Goal: Check status: Check status

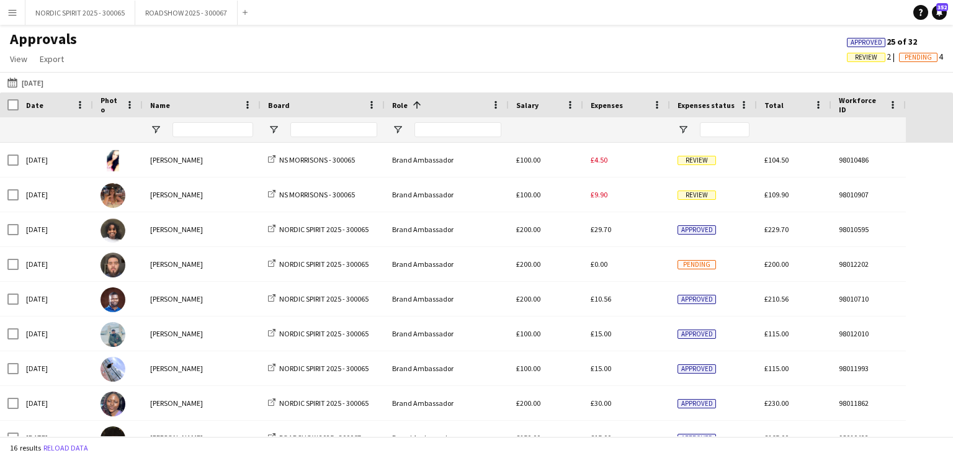
scroll to position [238, 0]
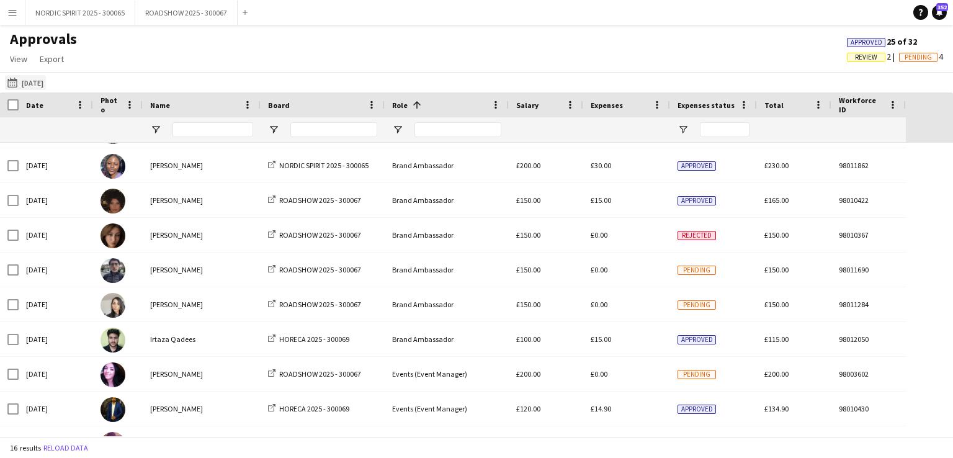
click at [46, 82] on button "[DATE] [DATE]" at bounding box center [25, 82] width 41 height 15
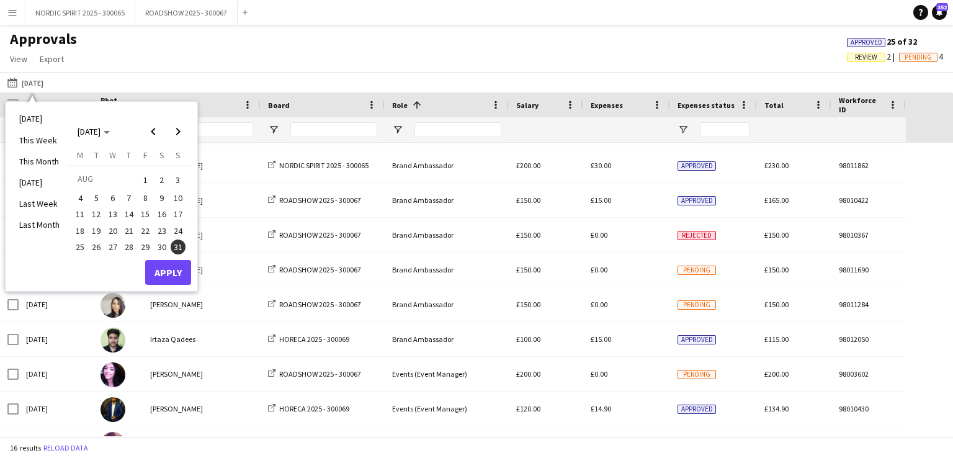
click at [79, 213] on span "11" at bounding box center [80, 214] width 15 height 15
click at [159, 269] on button "Apply" at bounding box center [168, 272] width 46 height 25
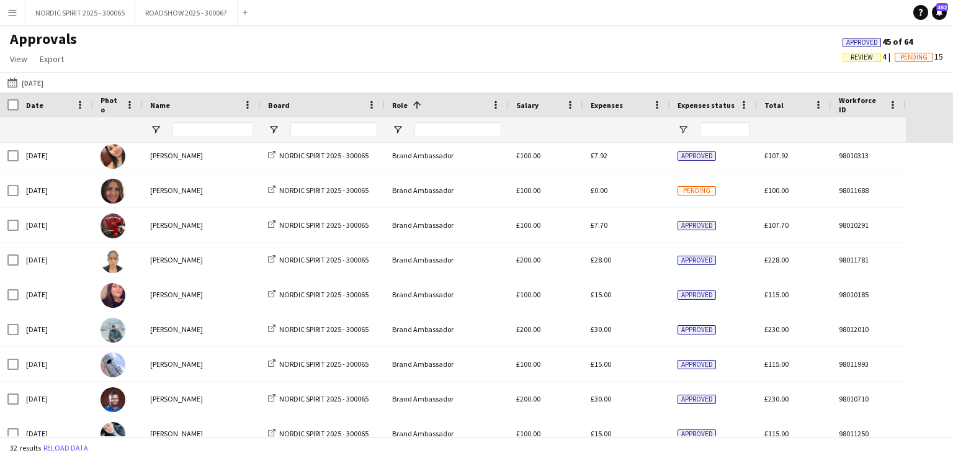
scroll to position [0, 0]
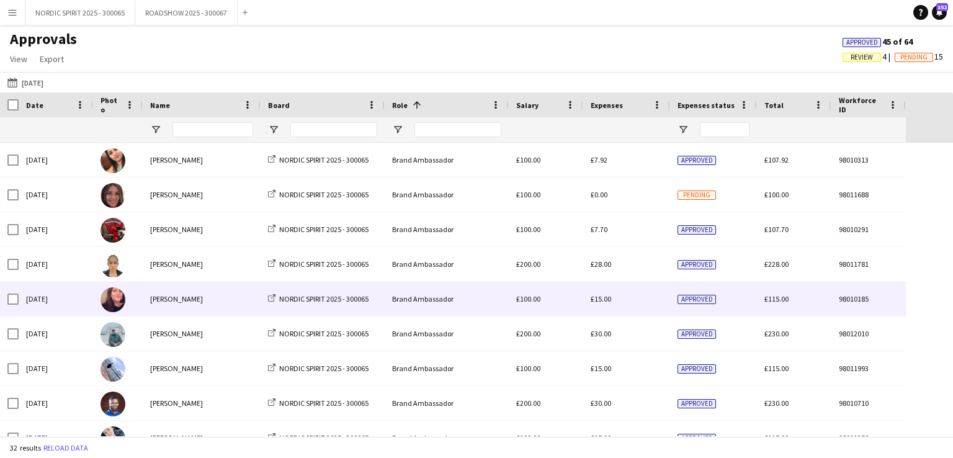
click at [603, 300] on span "£15.00" at bounding box center [600, 298] width 20 height 9
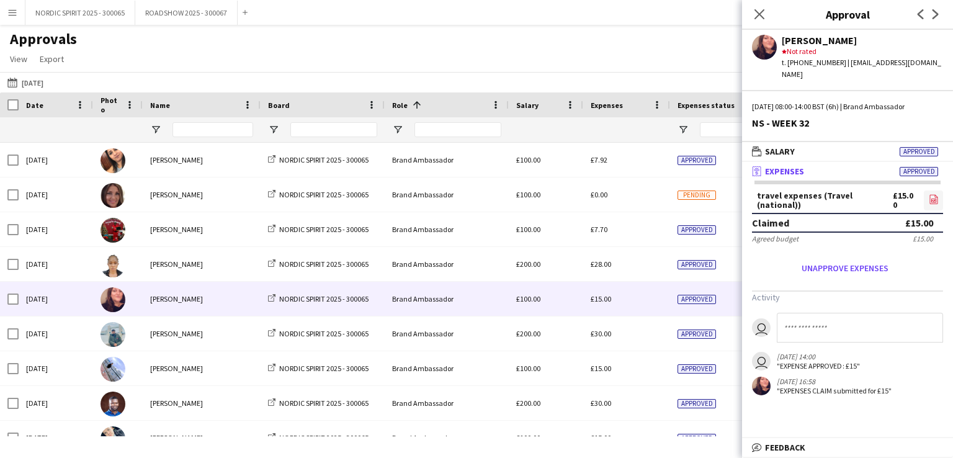
click at [933, 194] on icon "file-image" at bounding box center [933, 199] width 10 height 10
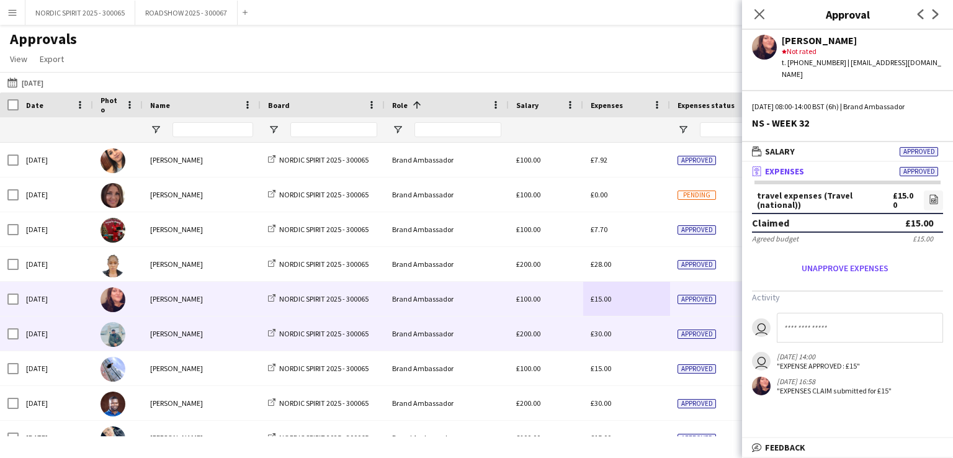
click at [598, 337] on span "£30.00" at bounding box center [600, 333] width 20 height 9
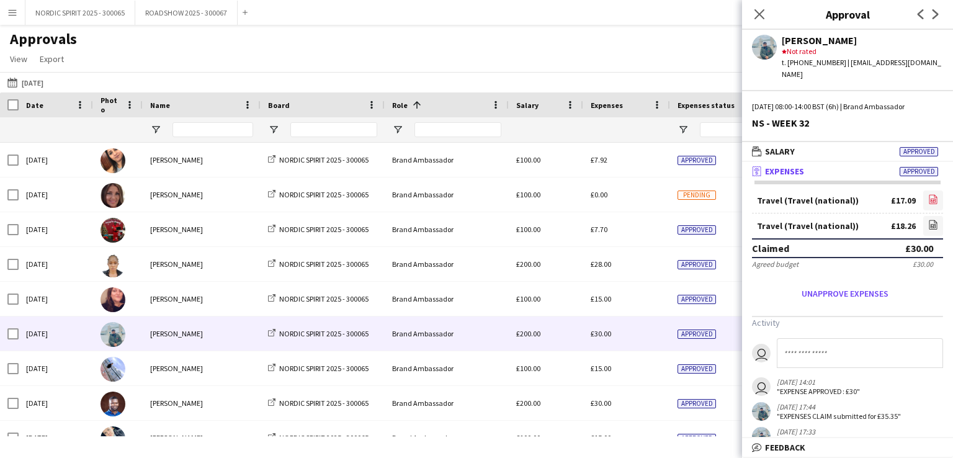
click at [930, 198] on icon at bounding box center [932, 200] width 5 height 4
click at [930, 224] on icon at bounding box center [932, 226] width 5 height 4
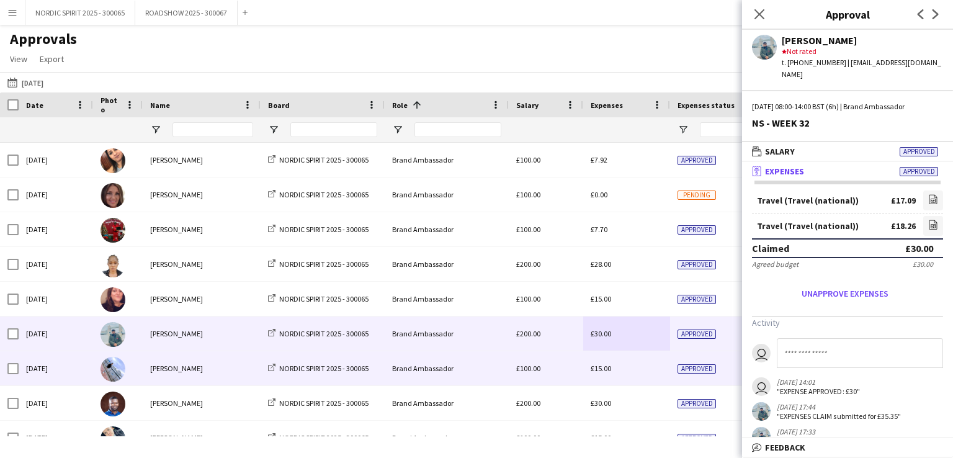
click at [602, 370] on span "£15.00" at bounding box center [600, 367] width 20 height 9
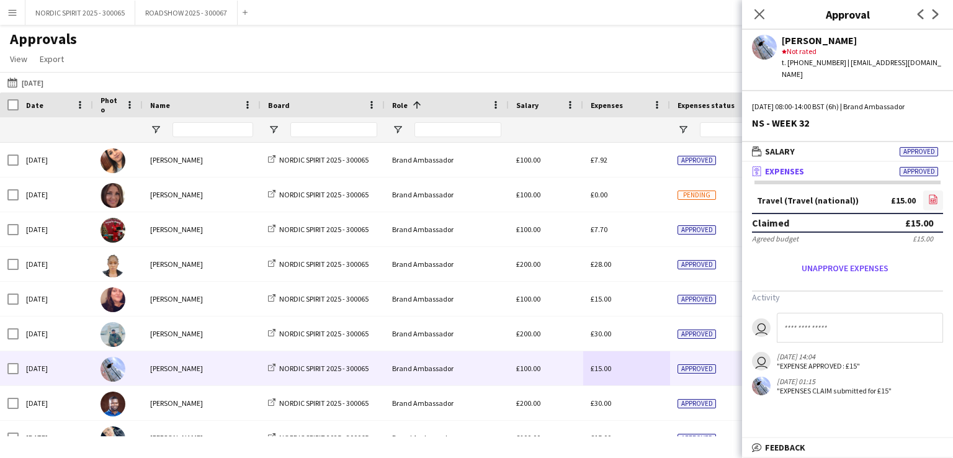
click at [934, 194] on icon "file-image" at bounding box center [933, 199] width 10 height 10
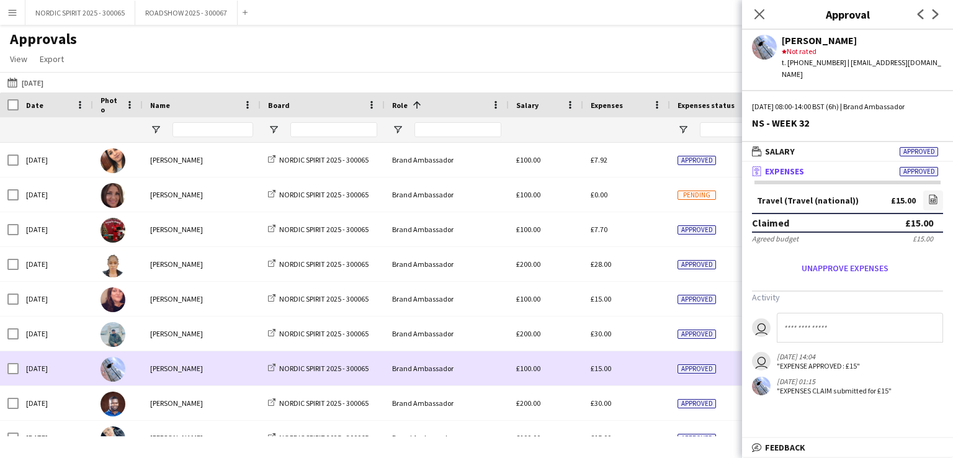
click at [638, 373] on div "£15.00" at bounding box center [626, 368] width 87 height 34
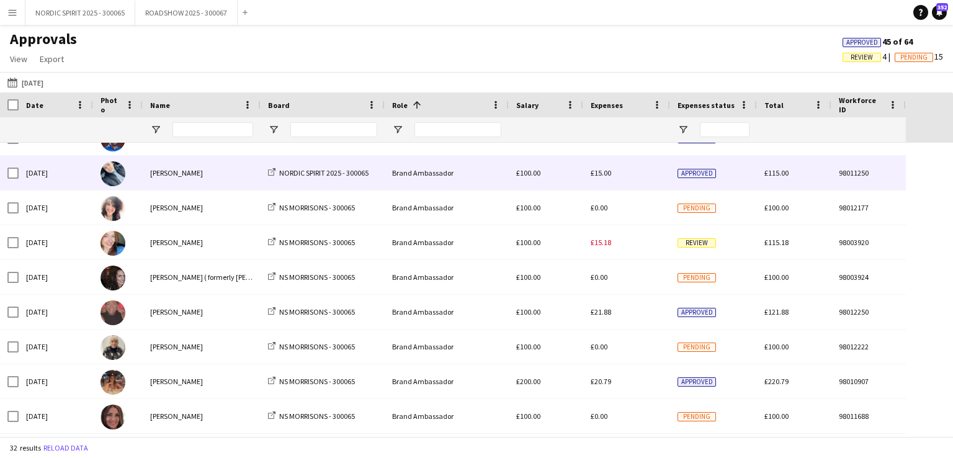
click at [600, 176] on span "£15.00" at bounding box center [600, 172] width 20 height 9
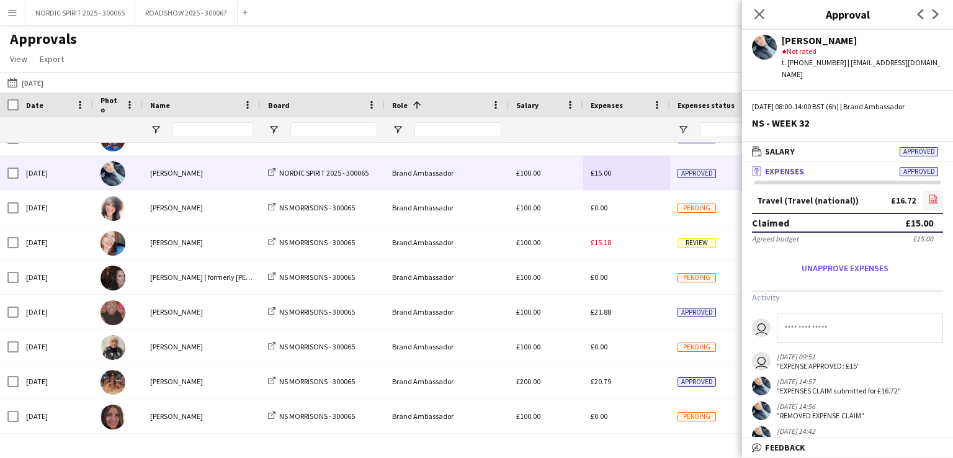
click at [928, 194] on icon "file-image" at bounding box center [933, 199] width 10 height 10
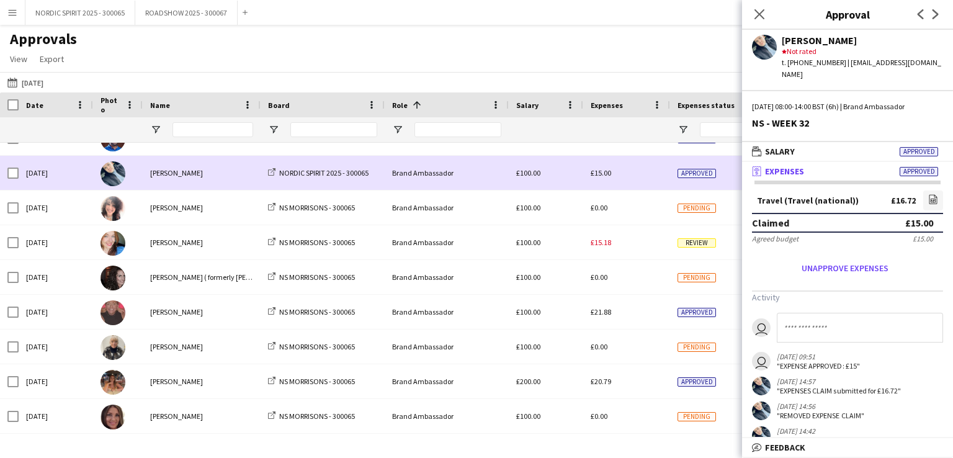
click at [641, 179] on div "£15.00" at bounding box center [626, 173] width 87 height 34
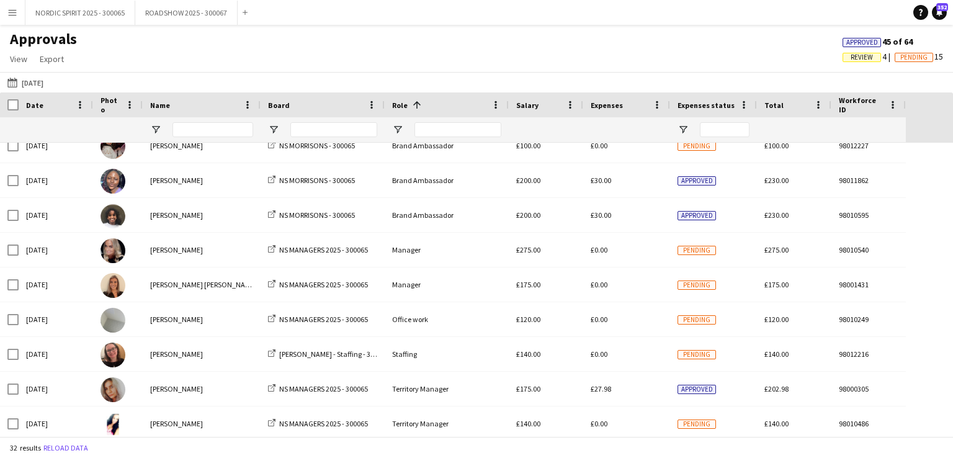
scroll to position [682, 0]
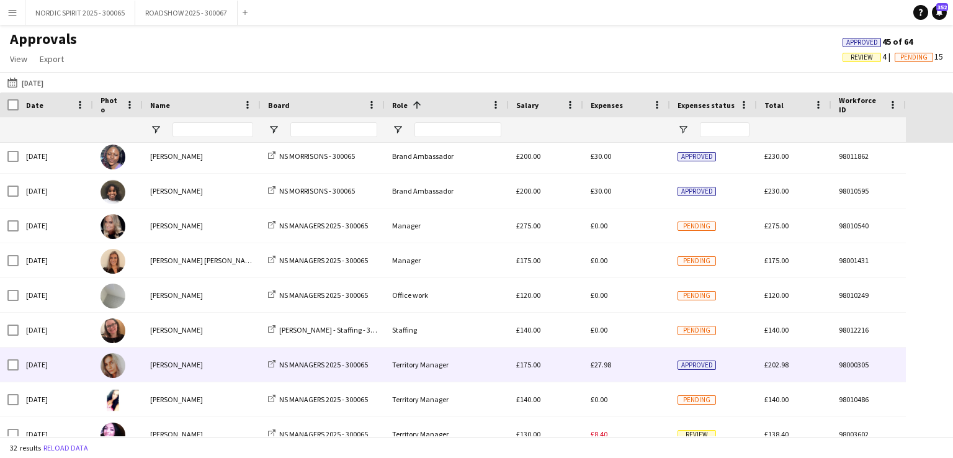
click at [602, 364] on span "£27.98" at bounding box center [600, 364] width 20 height 9
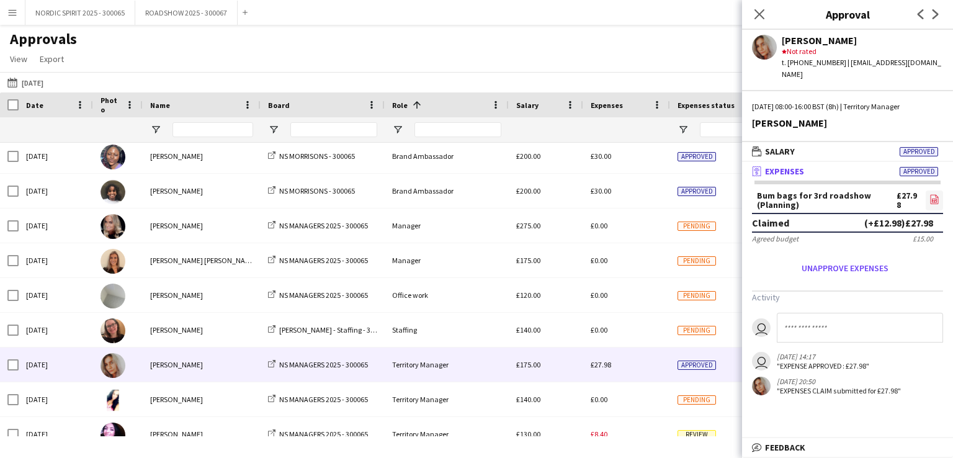
click at [936, 194] on icon "file-image" at bounding box center [934, 199] width 10 height 10
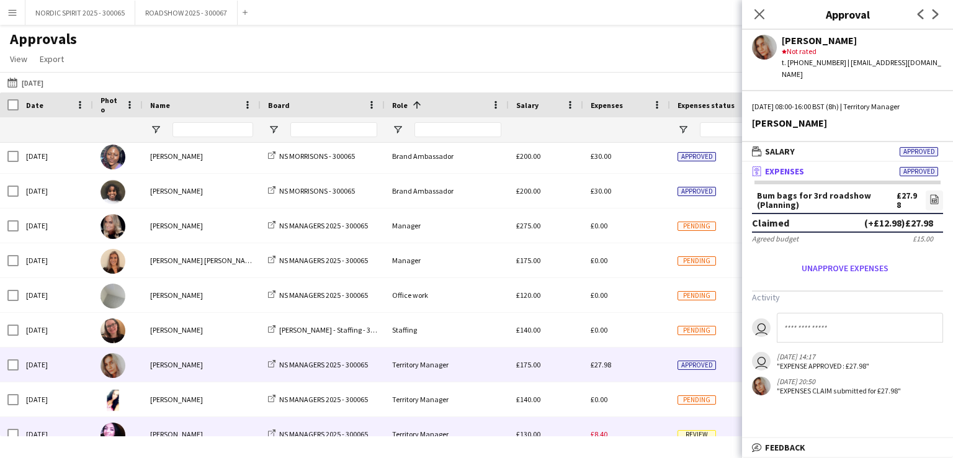
click at [602, 434] on span "£8.40" at bounding box center [598, 433] width 17 height 9
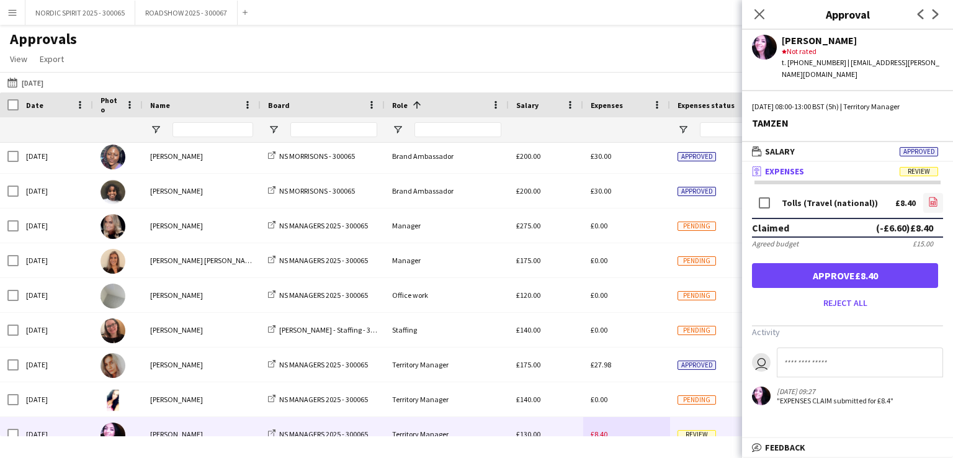
click at [933, 197] on icon "file-image" at bounding box center [933, 202] width 10 height 10
click at [932, 201] on icon at bounding box center [932, 203] width 5 height 4
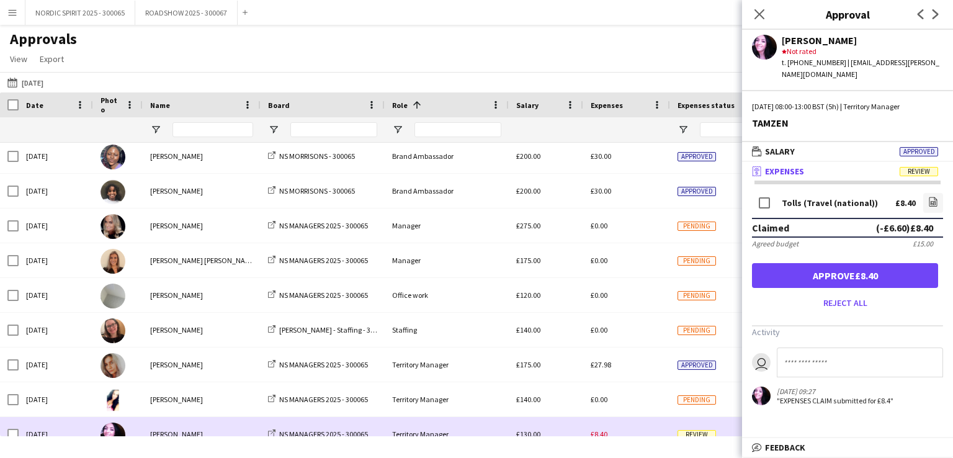
click at [640, 424] on div "£8.40" at bounding box center [626, 434] width 87 height 34
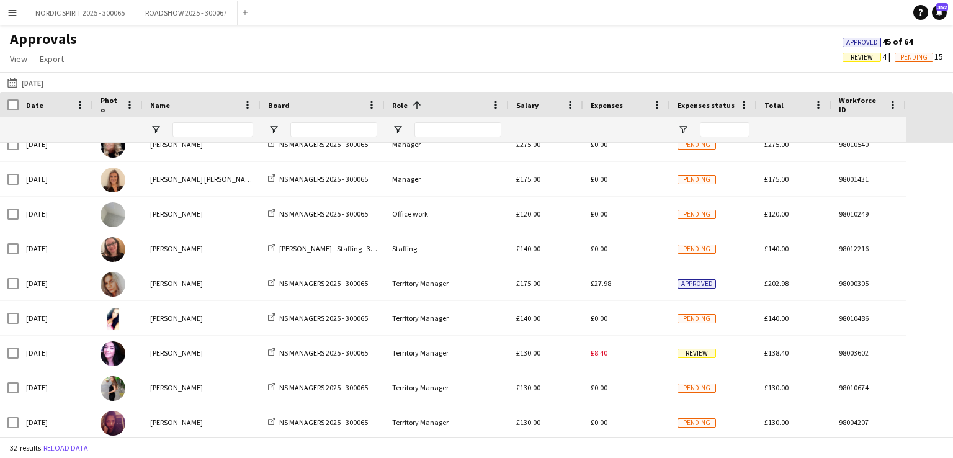
scroll to position [786, 0]
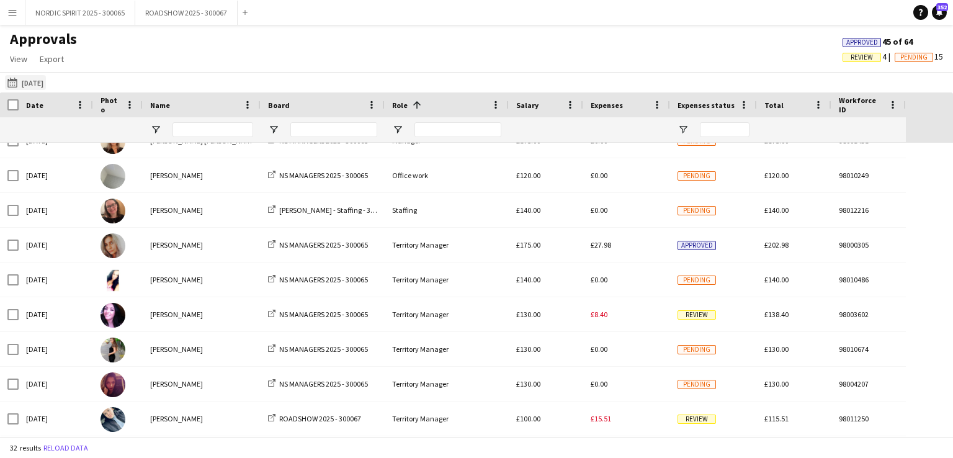
click at [40, 86] on button "[DATE] [DATE]" at bounding box center [25, 82] width 41 height 15
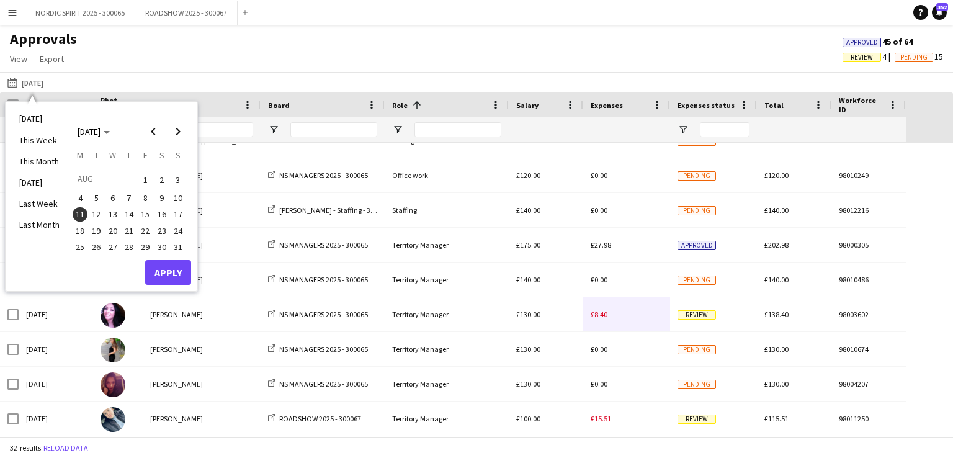
click at [97, 211] on span "12" at bounding box center [96, 214] width 15 height 15
click at [171, 269] on button "Apply" at bounding box center [168, 272] width 46 height 25
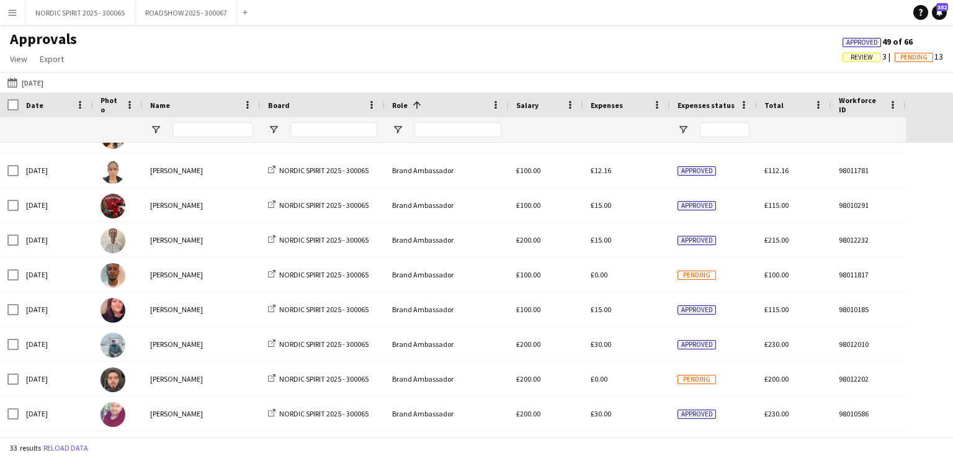
scroll to position [21, 0]
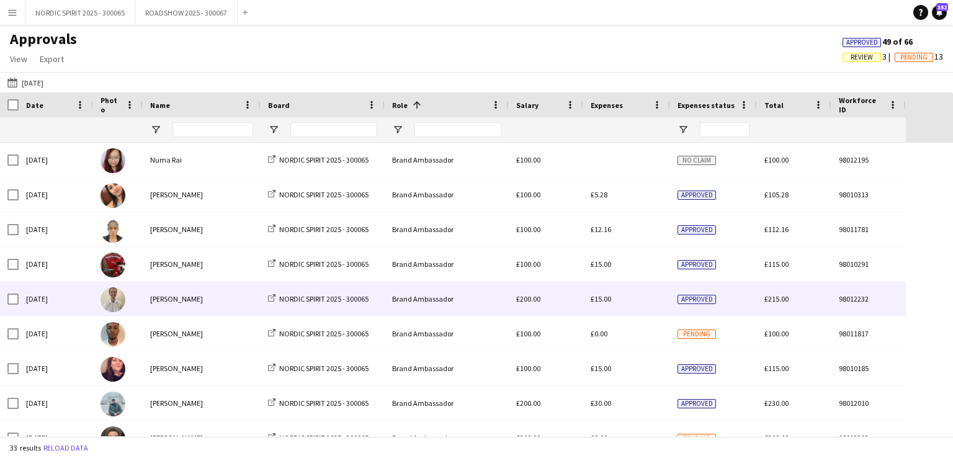
click at [602, 301] on span "£15.00" at bounding box center [600, 298] width 20 height 9
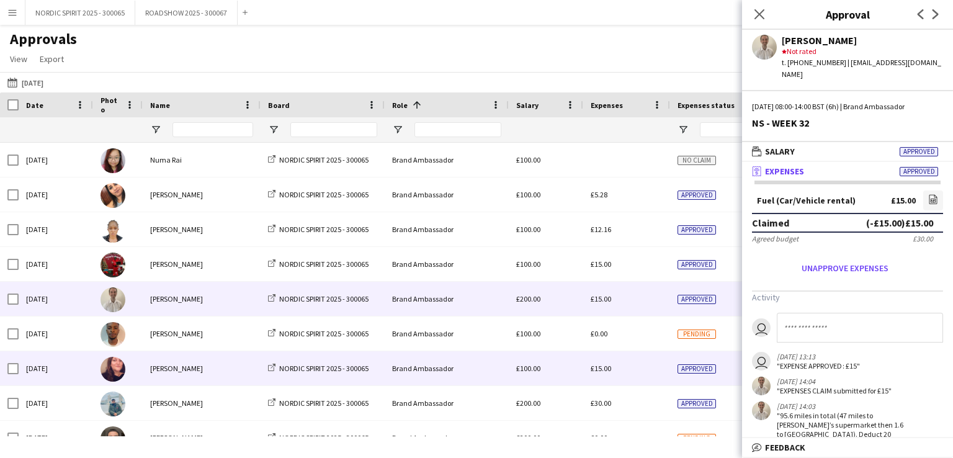
click at [604, 367] on span "£15.00" at bounding box center [600, 367] width 20 height 9
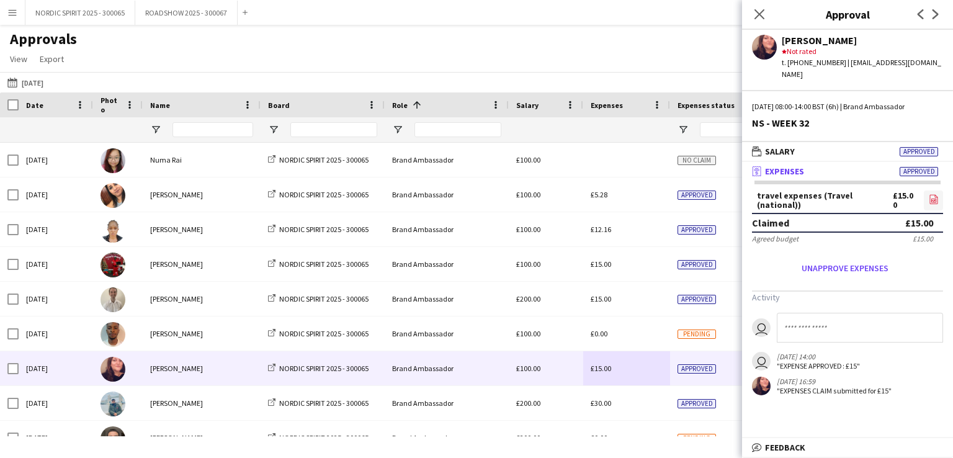
click at [933, 194] on icon "file-image" at bounding box center [933, 199] width 10 height 10
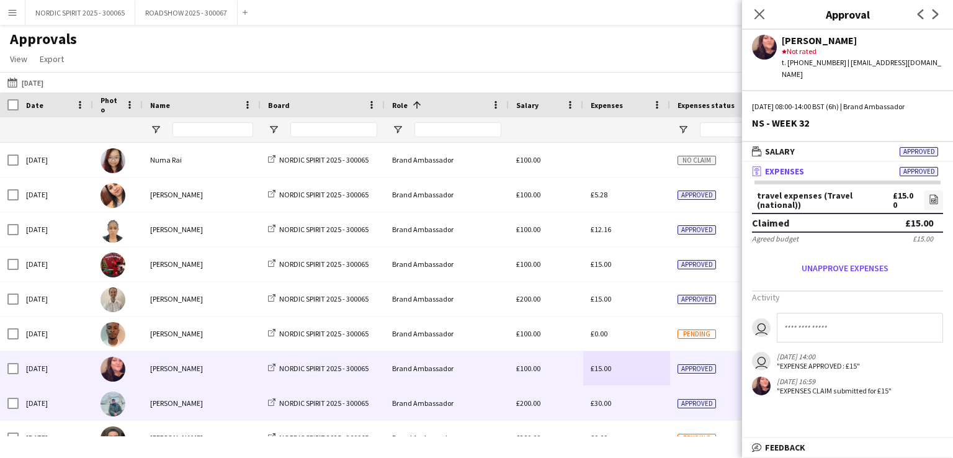
click at [601, 407] on div "£30.00" at bounding box center [626, 403] width 87 height 34
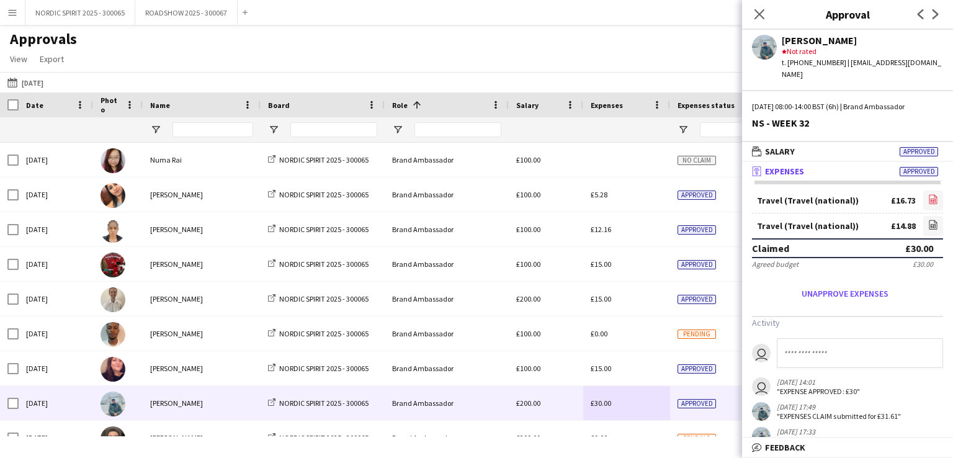
click at [928, 194] on icon "file-image" at bounding box center [933, 199] width 10 height 10
click at [929, 220] on icon at bounding box center [933, 224] width 8 height 9
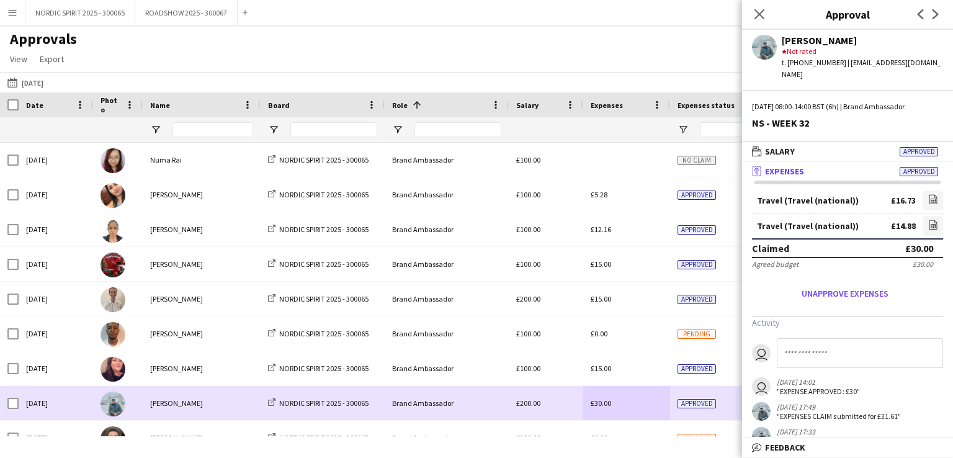
click at [646, 388] on div "£30.00" at bounding box center [626, 403] width 87 height 34
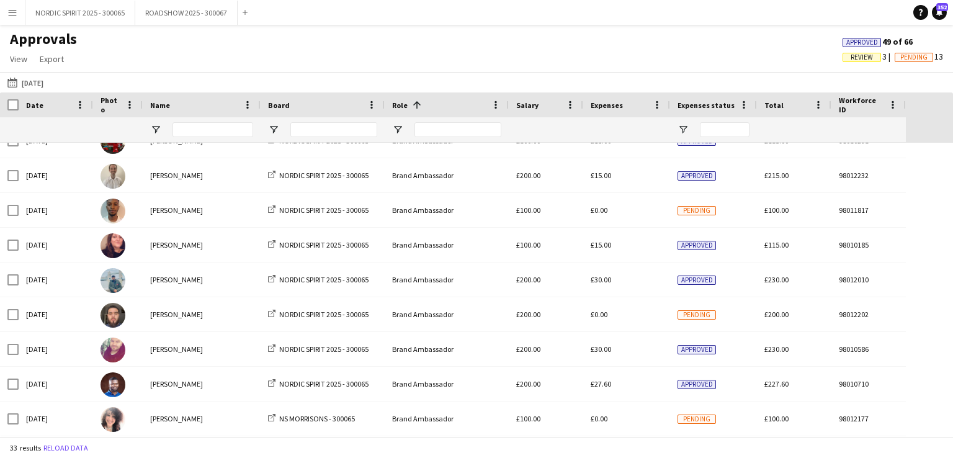
scroll to position [167, 0]
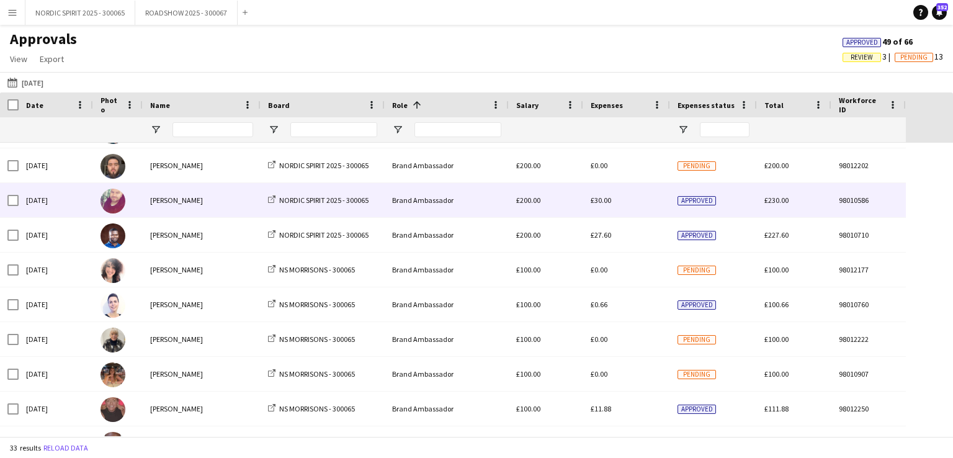
click at [608, 204] on span "£30.00" at bounding box center [600, 199] width 20 height 9
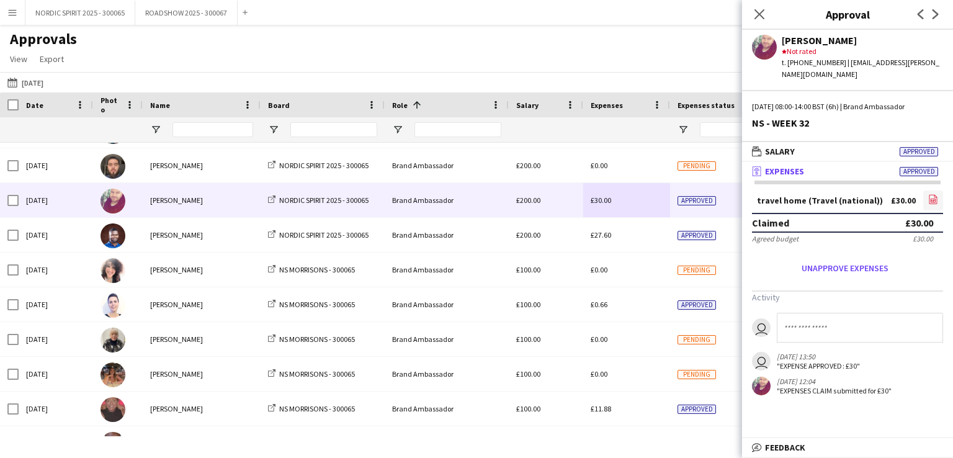
click at [934, 194] on icon "file-image" at bounding box center [933, 199] width 10 height 10
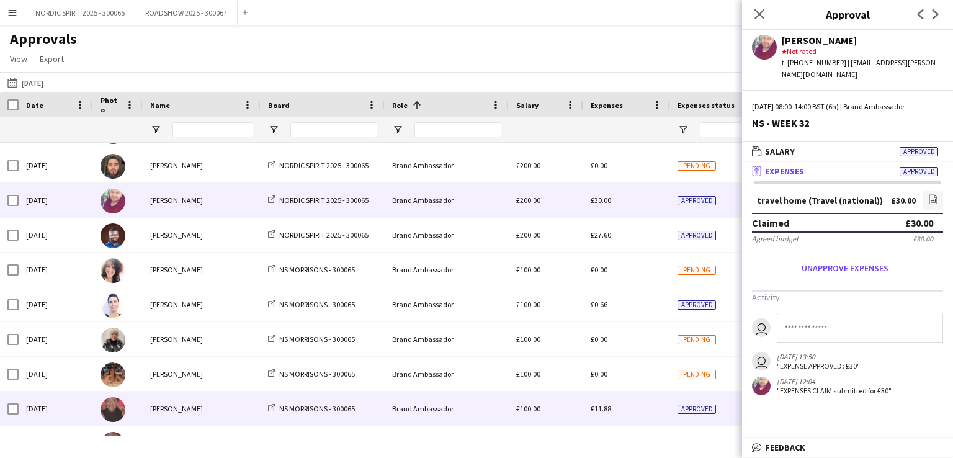
click at [638, 408] on div "£11.88" at bounding box center [626, 408] width 87 height 34
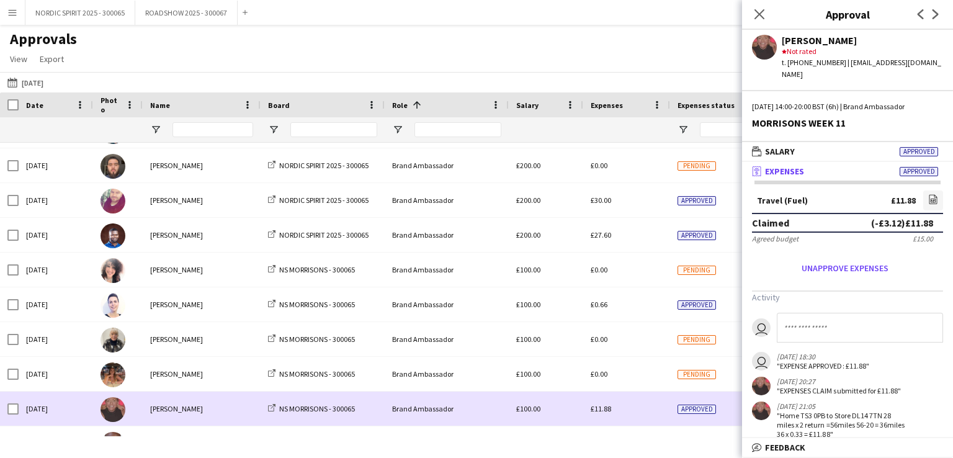
click at [639, 407] on div "£11.88" at bounding box center [626, 408] width 87 height 34
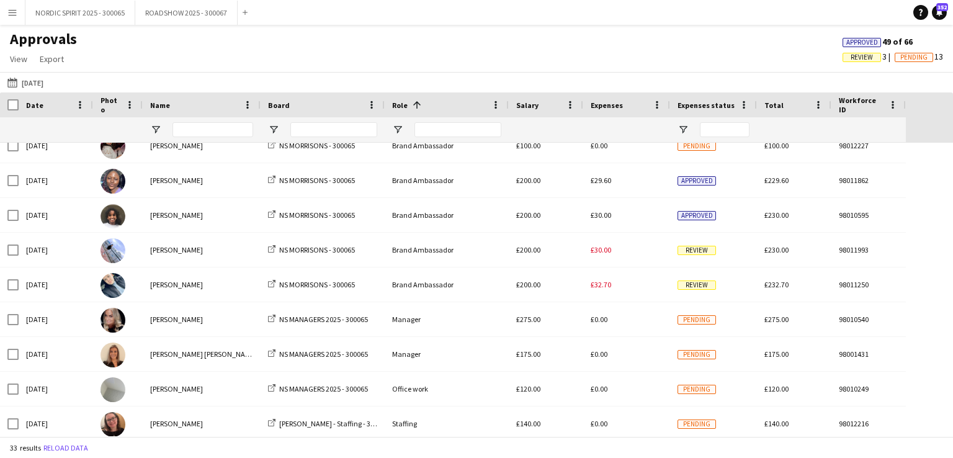
scroll to position [652, 0]
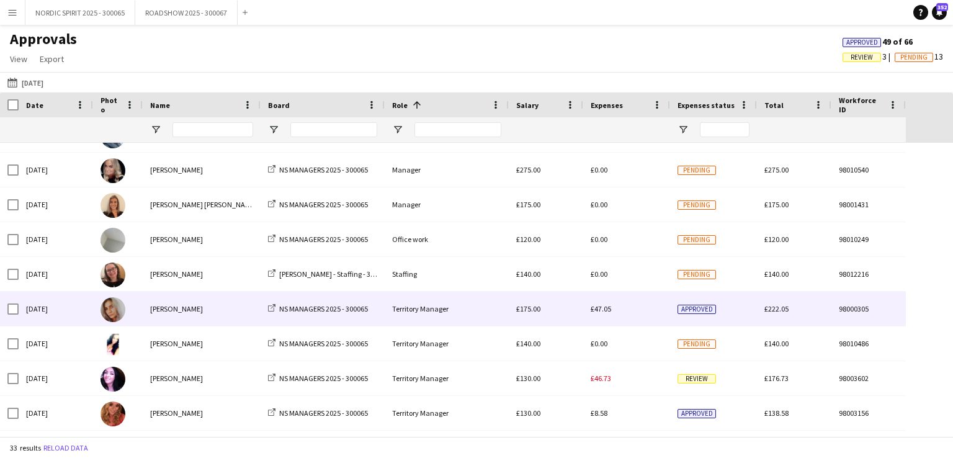
click at [603, 311] on span "£47.05" at bounding box center [600, 308] width 20 height 9
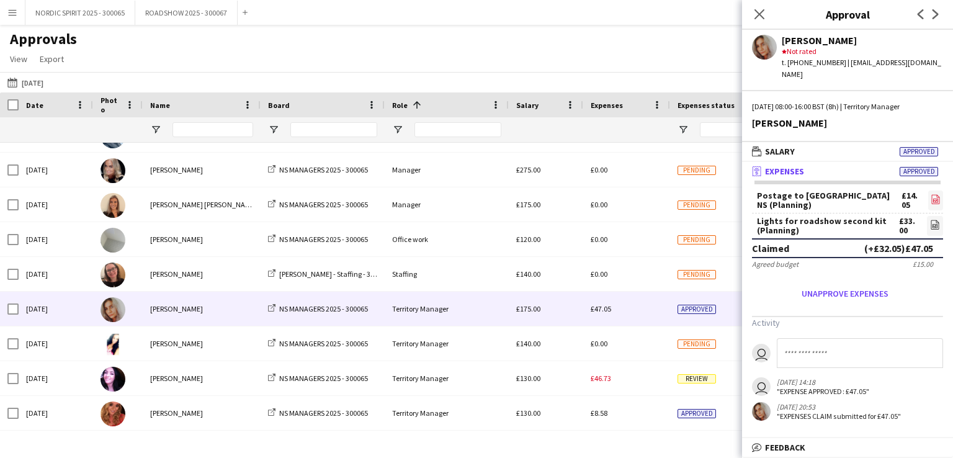
click at [930, 194] on icon "file-image" at bounding box center [935, 199] width 10 height 10
click at [936, 224] on icon at bounding box center [934, 226] width 5 height 4
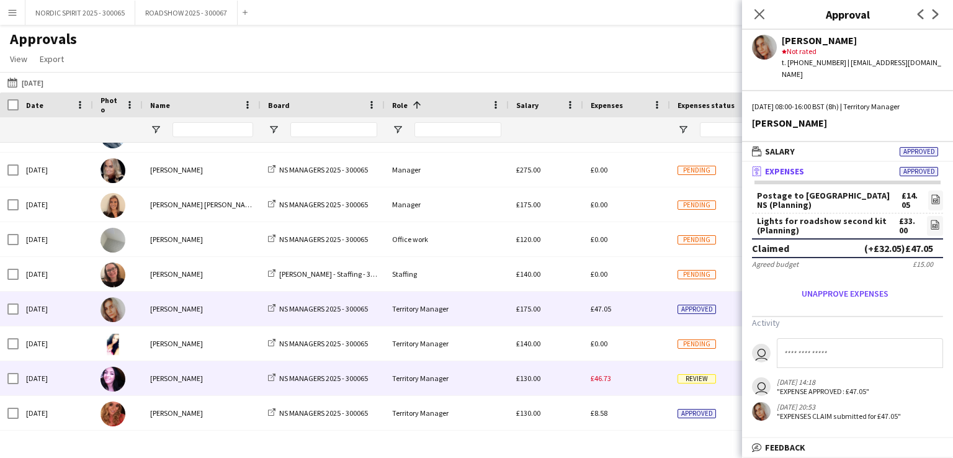
click at [598, 380] on span "£46.73" at bounding box center [600, 377] width 20 height 9
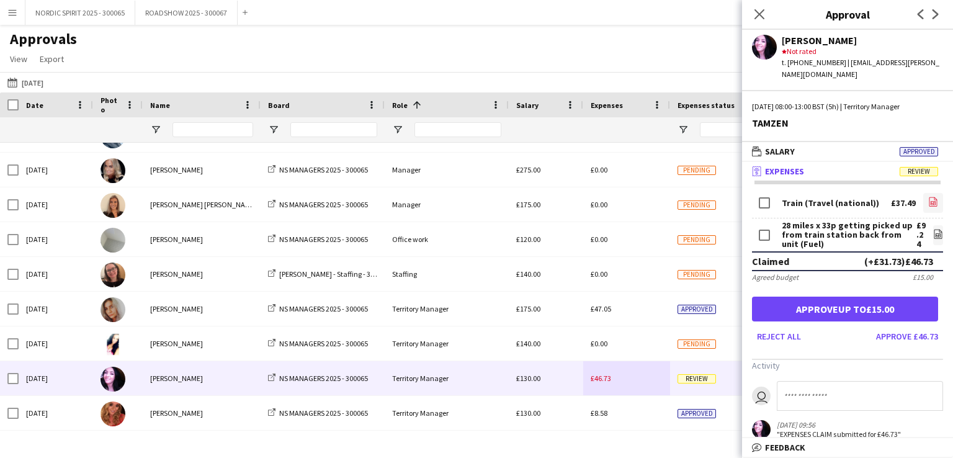
click at [928, 197] on icon "file-image" at bounding box center [933, 202] width 10 height 10
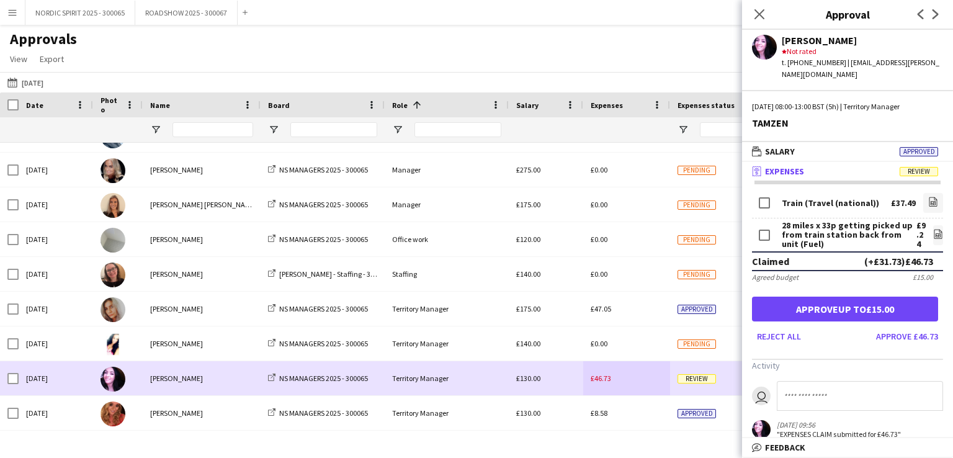
click at [633, 375] on div "£46.73" at bounding box center [626, 378] width 87 height 34
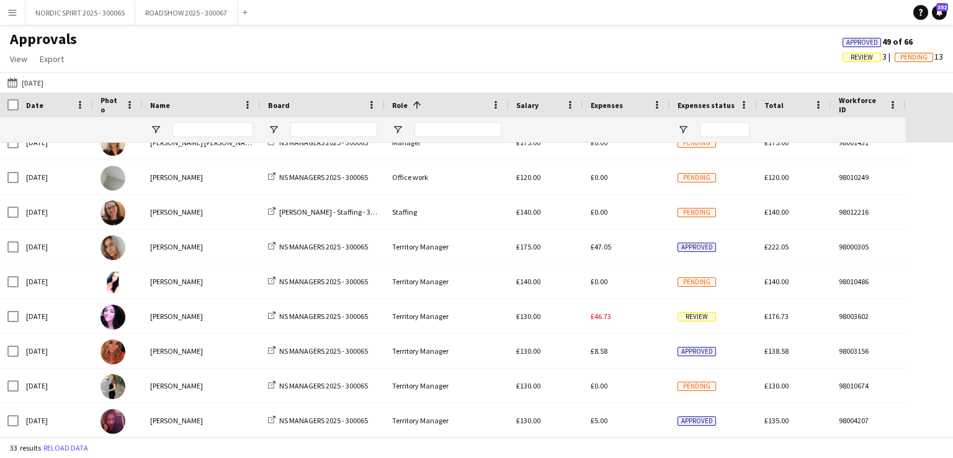
scroll to position [853, 0]
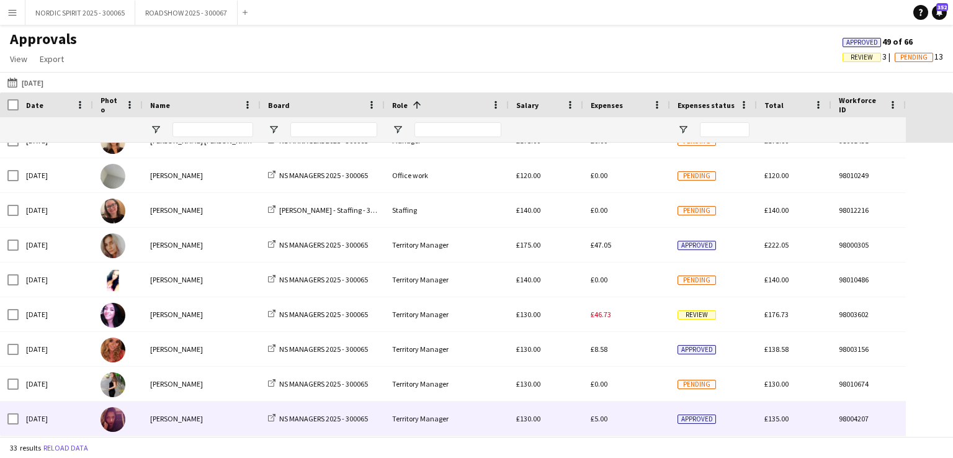
click at [604, 420] on span "£5.00" at bounding box center [598, 418] width 17 height 9
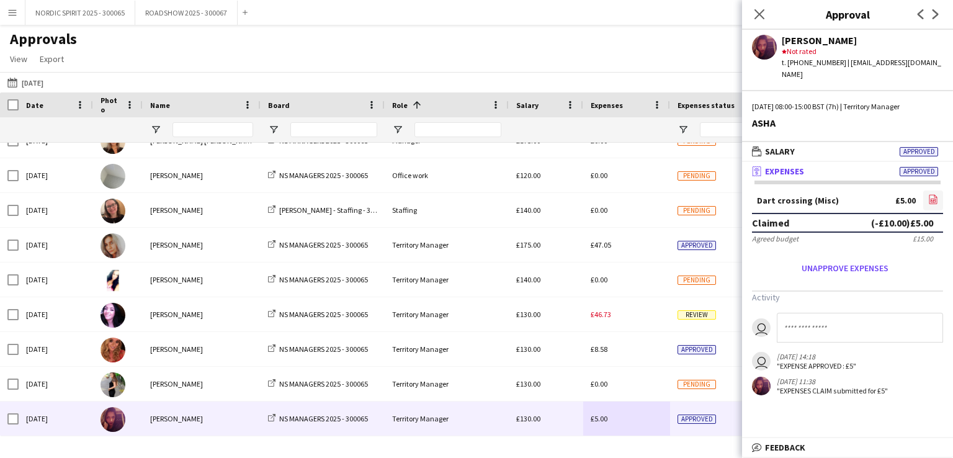
click at [933, 194] on icon "file-image" at bounding box center [933, 199] width 10 height 10
click at [38, 83] on button "[DATE] [DATE]" at bounding box center [25, 82] width 41 height 15
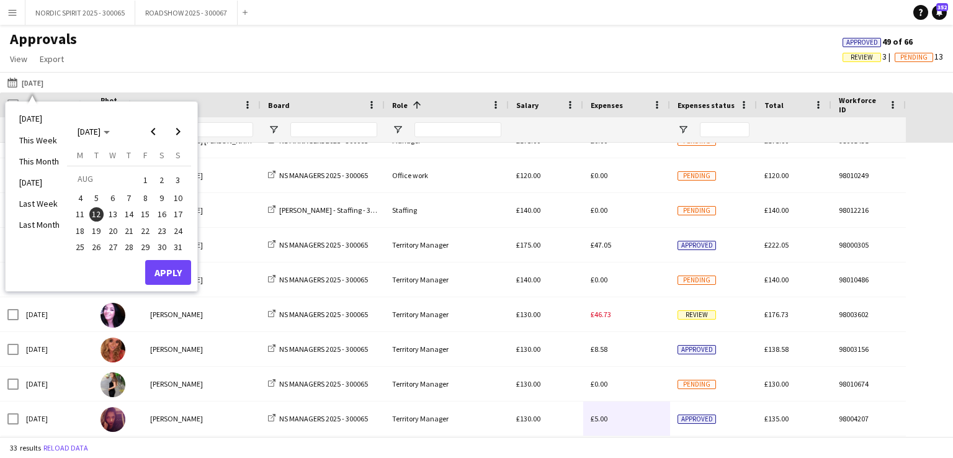
click at [118, 211] on span "13" at bounding box center [112, 214] width 15 height 15
click at [173, 267] on button "Apply" at bounding box center [168, 272] width 46 height 25
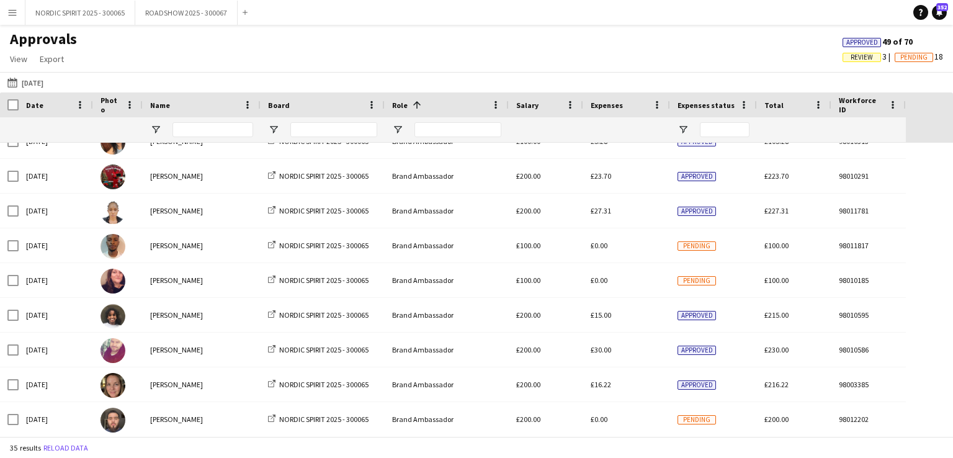
scroll to position [0, 0]
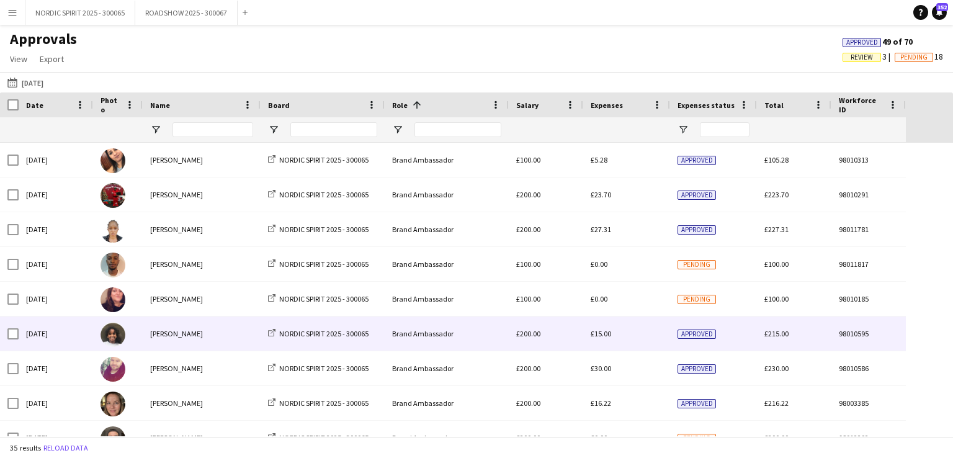
click at [607, 334] on span "£15.00" at bounding box center [600, 333] width 20 height 9
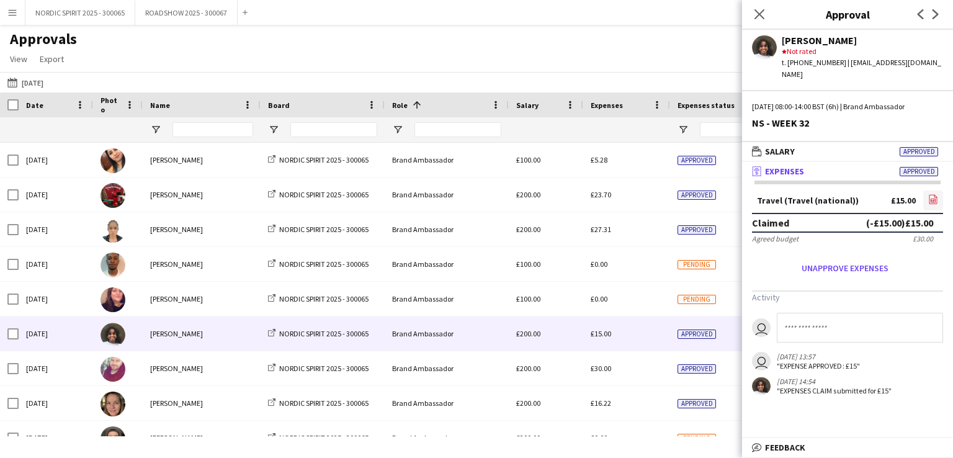
click at [933, 198] on icon at bounding box center [932, 200] width 5 height 4
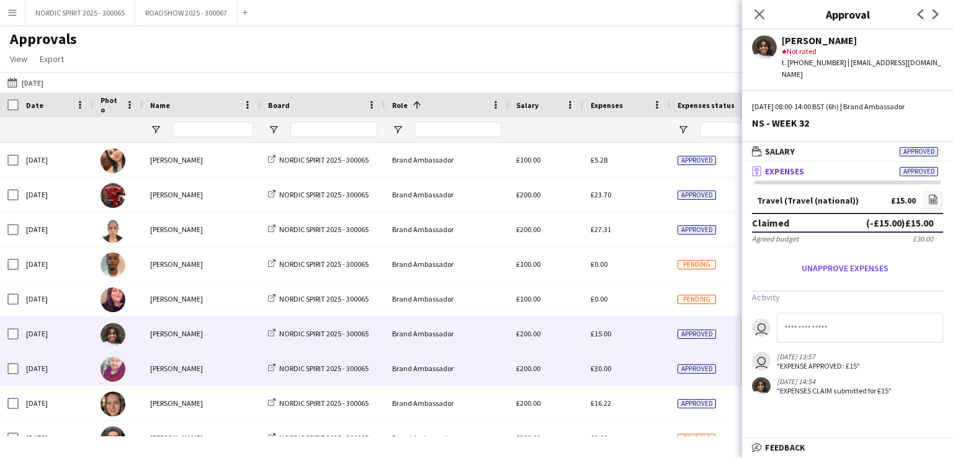
click at [605, 370] on span "£30.00" at bounding box center [600, 367] width 20 height 9
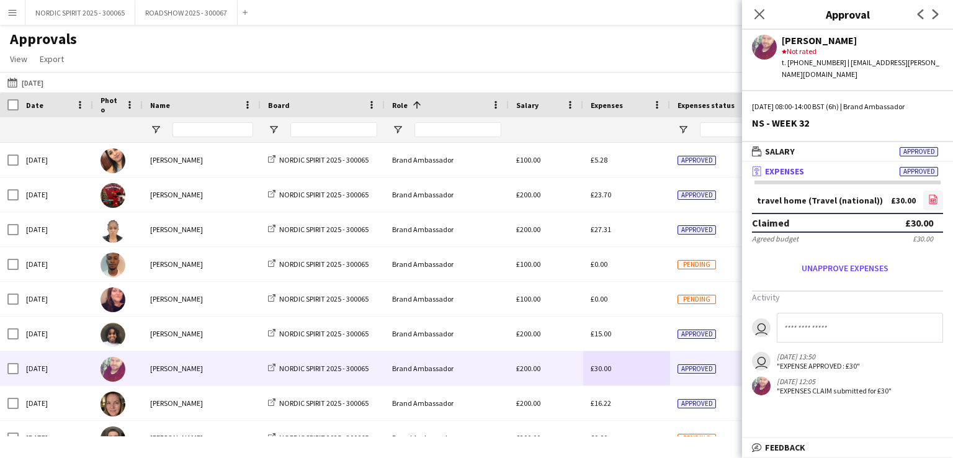
click at [935, 194] on icon "file-image" at bounding box center [933, 199] width 10 height 10
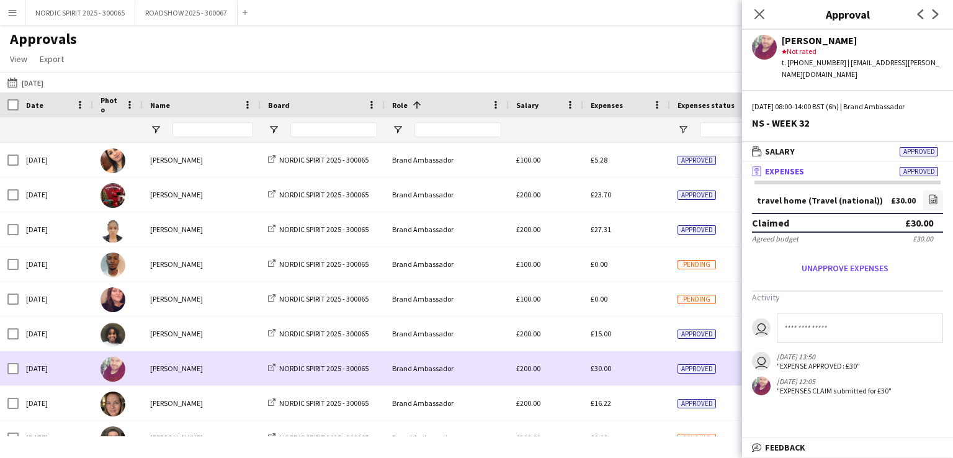
click at [643, 370] on div "£30.00" at bounding box center [626, 368] width 87 height 34
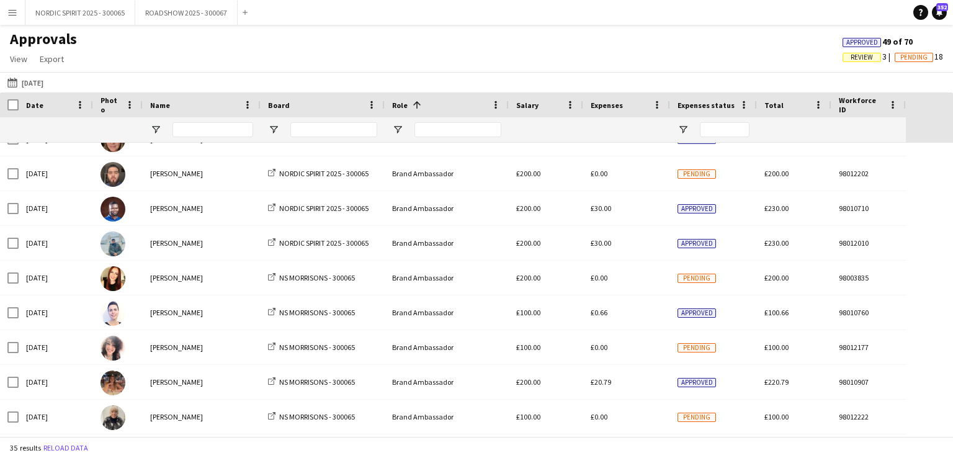
scroll to position [262, 0]
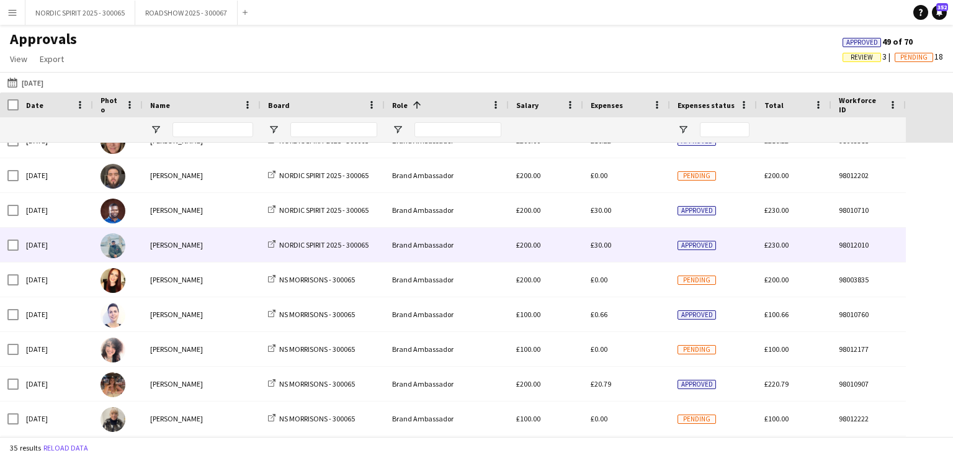
click at [605, 247] on span "£30.00" at bounding box center [600, 244] width 20 height 9
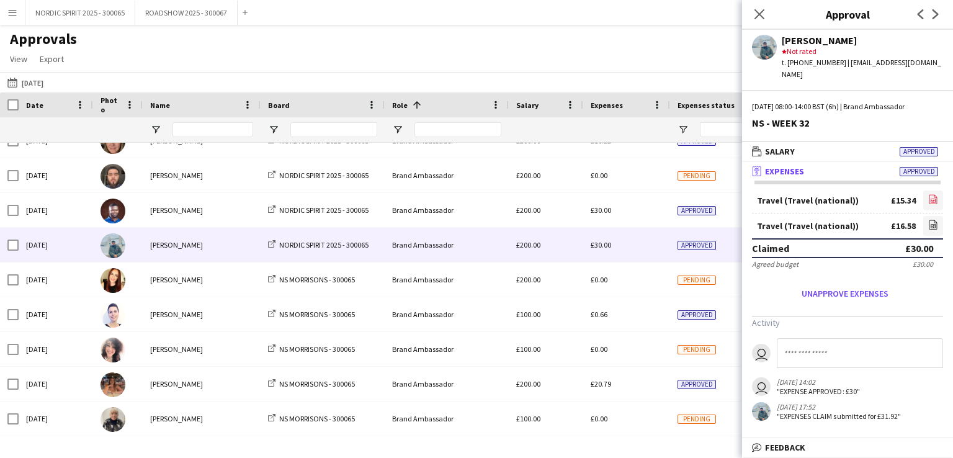
click at [935, 198] on icon at bounding box center [932, 200] width 5 height 4
click at [936, 220] on icon at bounding box center [933, 224] width 8 height 9
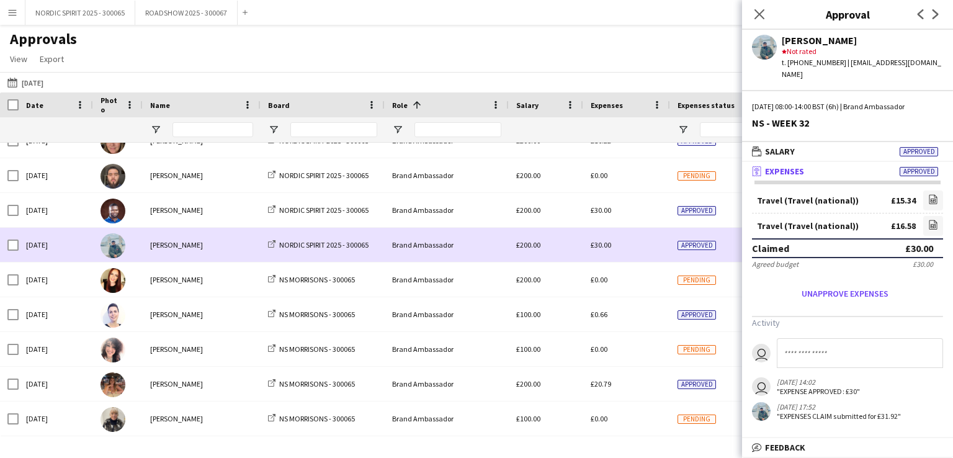
click at [634, 244] on div "£30.00" at bounding box center [626, 245] width 87 height 34
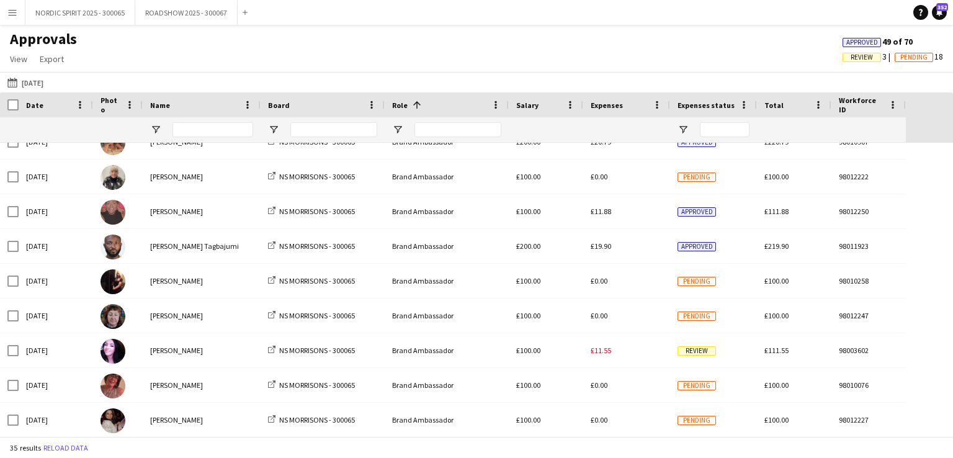
scroll to position [524, 0]
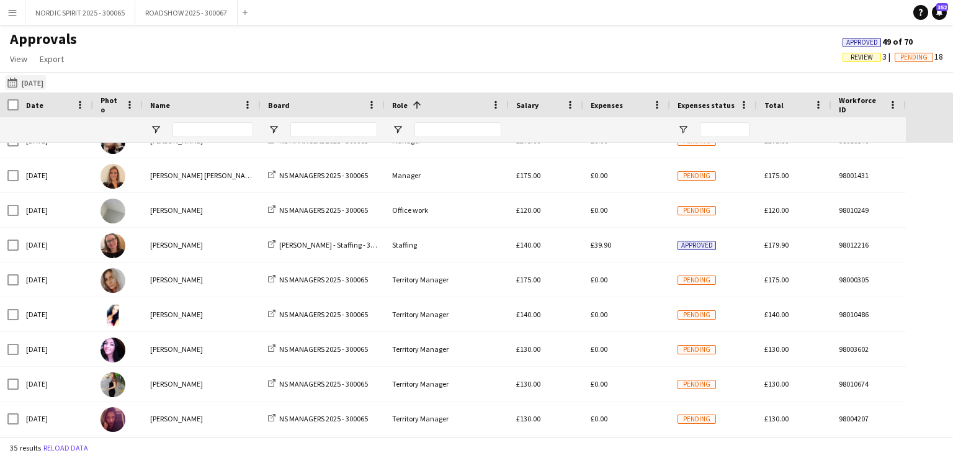
click at [46, 85] on button "[DATE] [DATE]" at bounding box center [25, 82] width 41 height 15
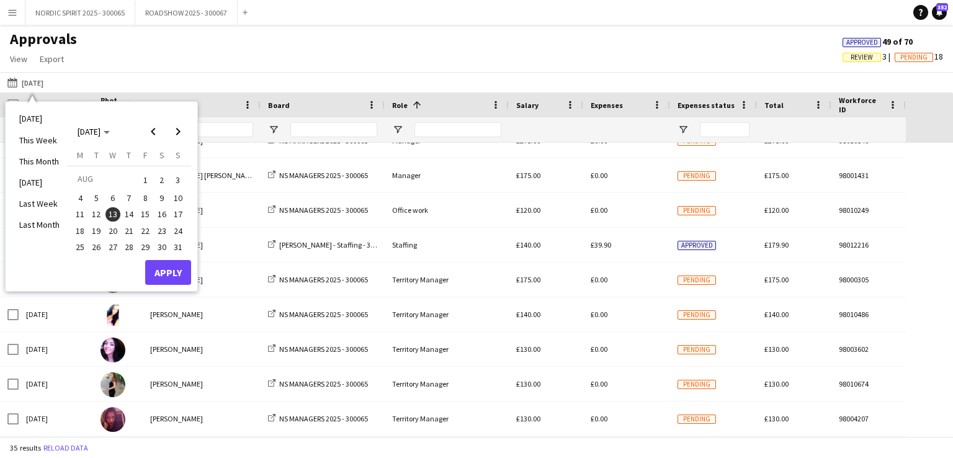
click at [131, 212] on span "14" at bounding box center [129, 214] width 15 height 15
click at [177, 270] on button "Apply" at bounding box center [168, 272] width 46 height 25
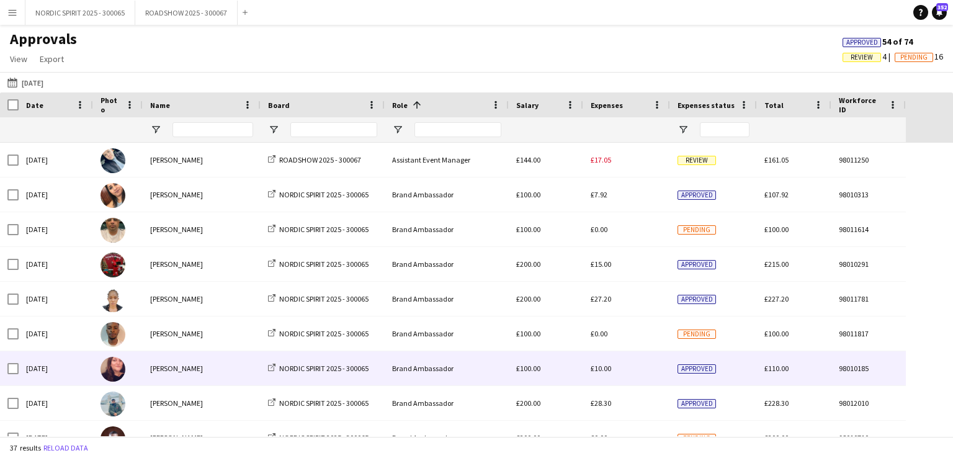
click at [605, 370] on span "£10.00" at bounding box center [600, 367] width 20 height 9
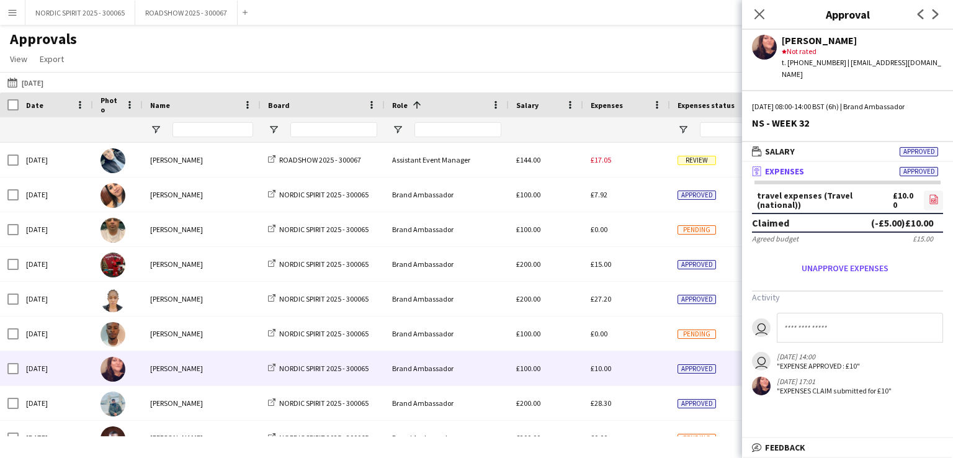
click at [935, 198] on icon at bounding box center [933, 200] width 5 height 4
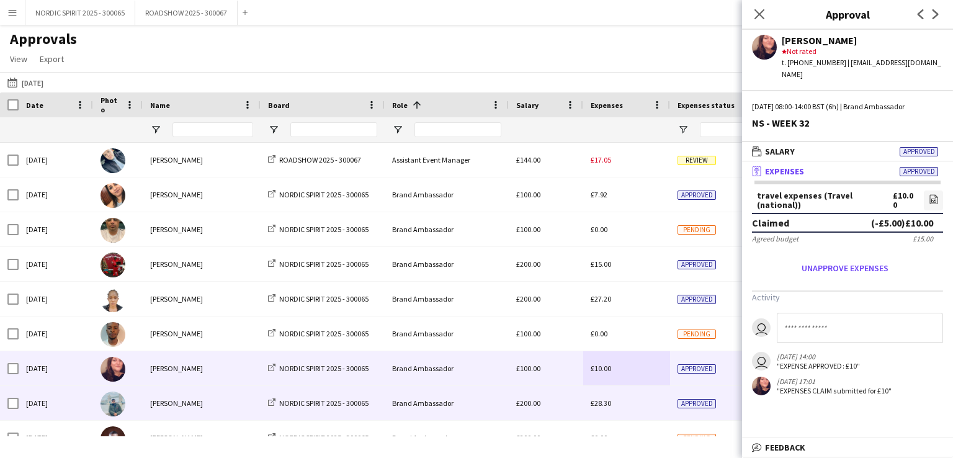
click at [603, 403] on span "£28.30" at bounding box center [600, 402] width 20 height 9
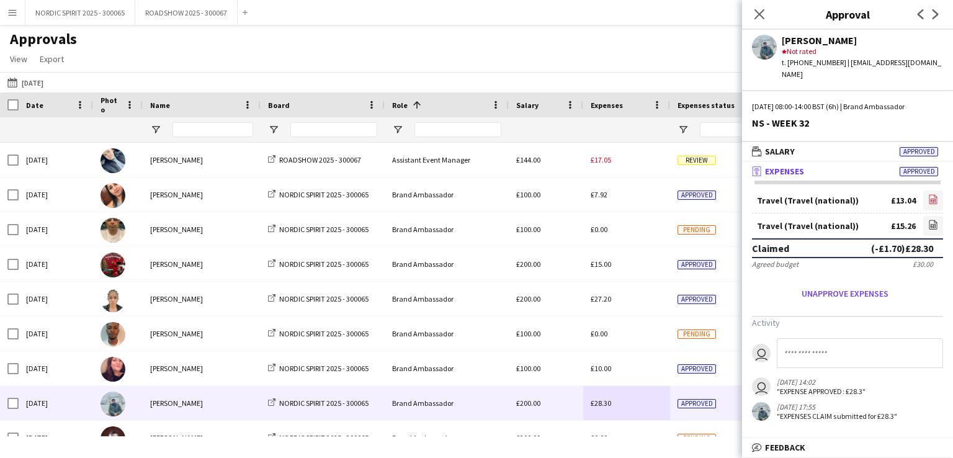
click at [932, 194] on icon "file-image" at bounding box center [933, 199] width 10 height 10
click at [933, 220] on icon "file-image" at bounding box center [933, 225] width 10 height 10
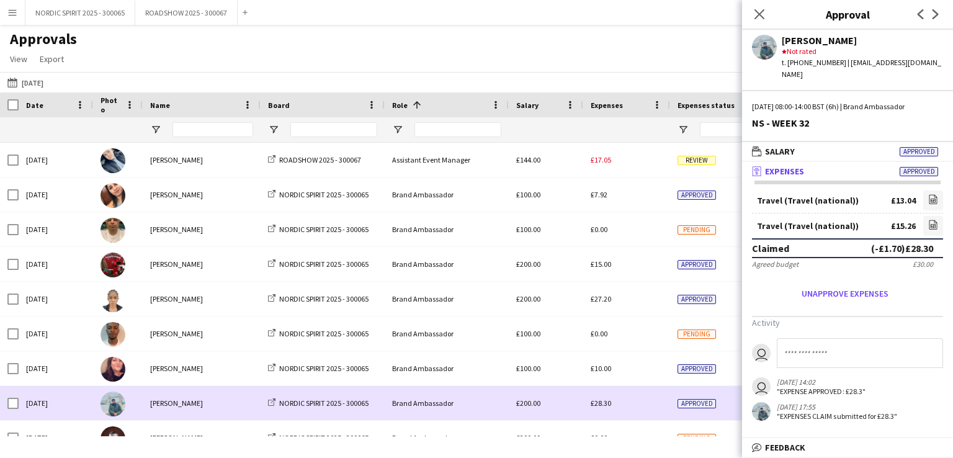
click at [628, 406] on div "£28.30" at bounding box center [626, 403] width 87 height 34
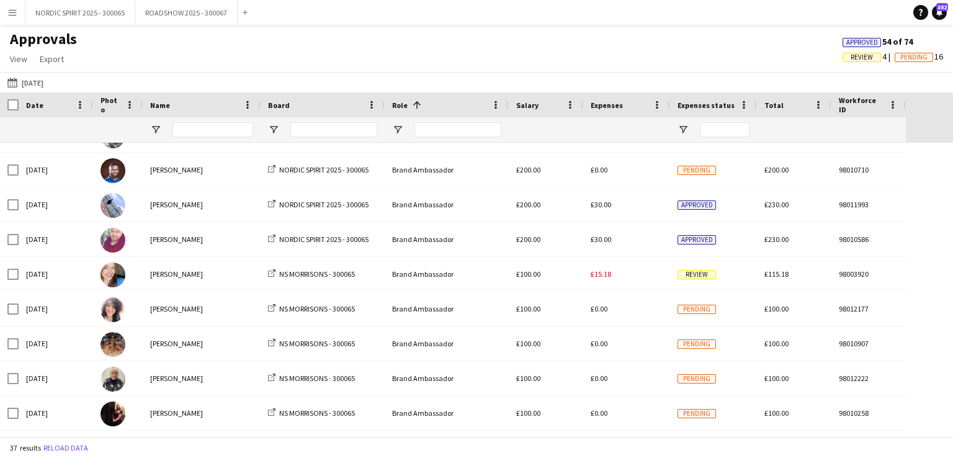
scroll to position [270, 0]
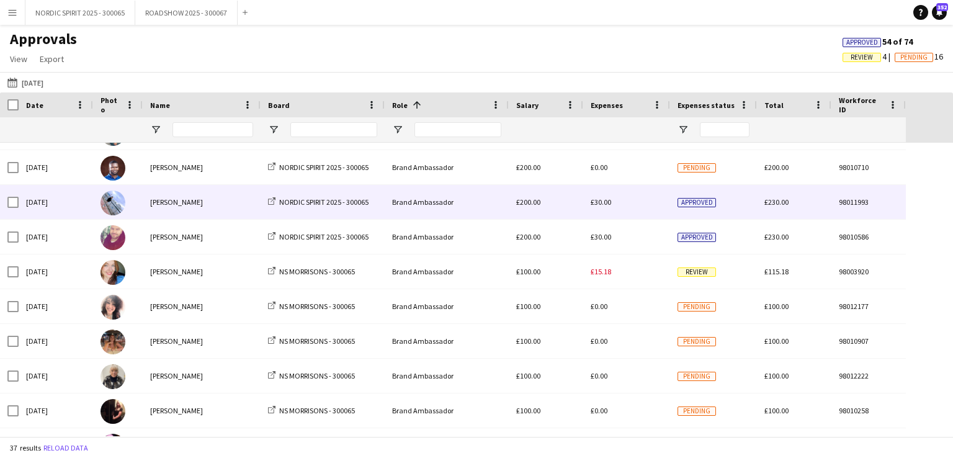
click at [588, 193] on div "£30.00" at bounding box center [626, 202] width 87 height 34
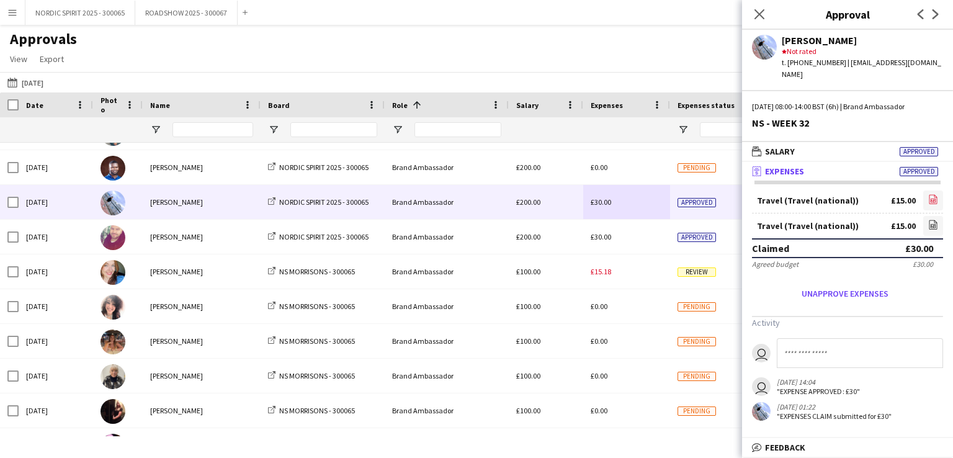
click at [936, 195] on icon at bounding box center [933, 199] width 8 height 9
click at [932, 220] on icon "file-image" at bounding box center [933, 225] width 10 height 10
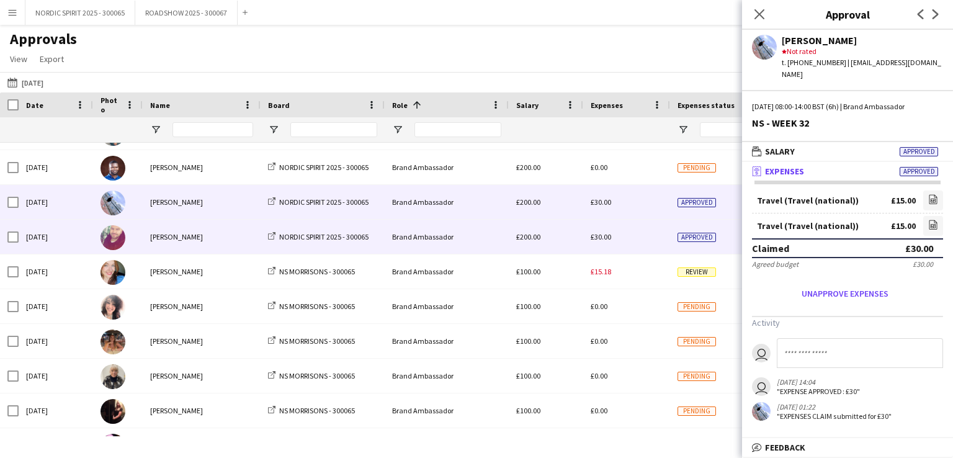
click at [601, 237] on span "£30.00" at bounding box center [600, 236] width 20 height 9
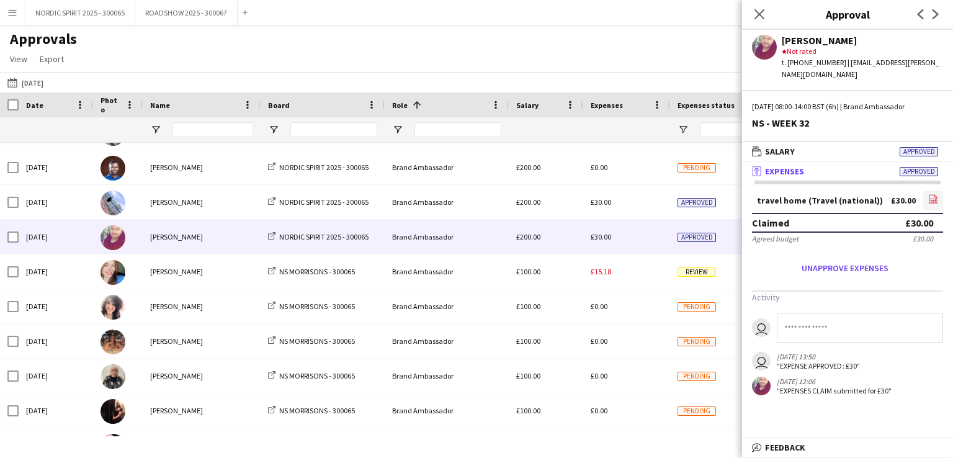
click at [934, 194] on icon "file-image" at bounding box center [933, 199] width 10 height 10
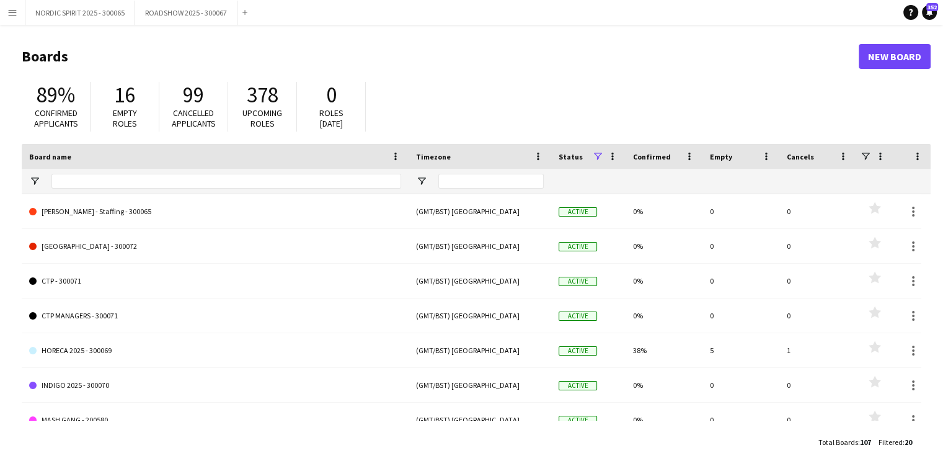
click at [9, 13] on app-icon "Menu" at bounding box center [12, 12] width 10 height 10
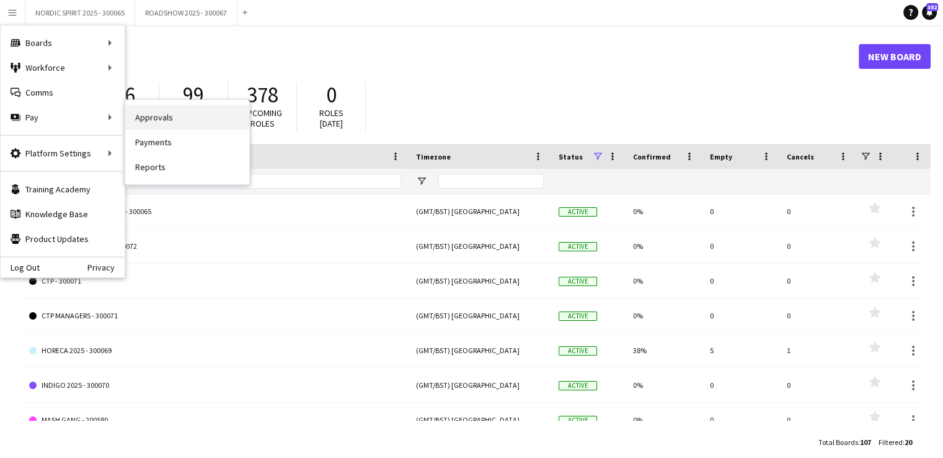
click at [157, 123] on link "Approvals" at bounding box center [187, 117] width 124 height 25
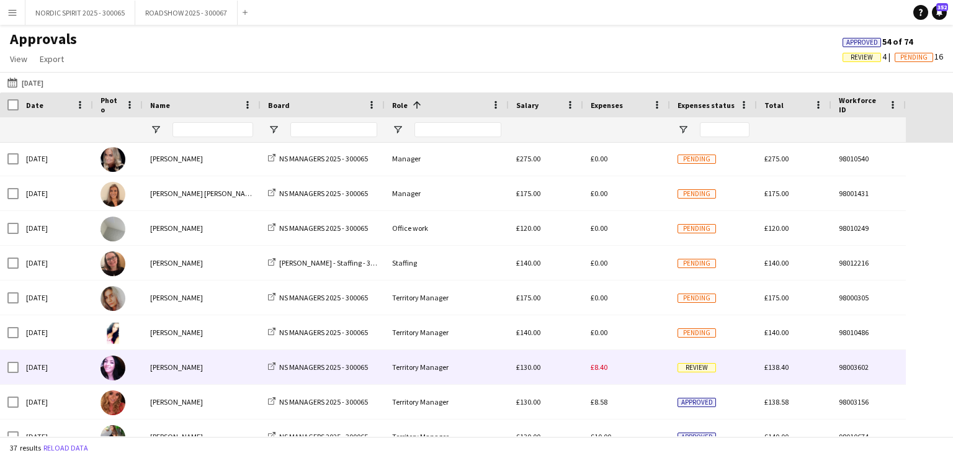
click at [601, 371] on span "£8.40" at bounding box center [598, 366] width 17 height 9
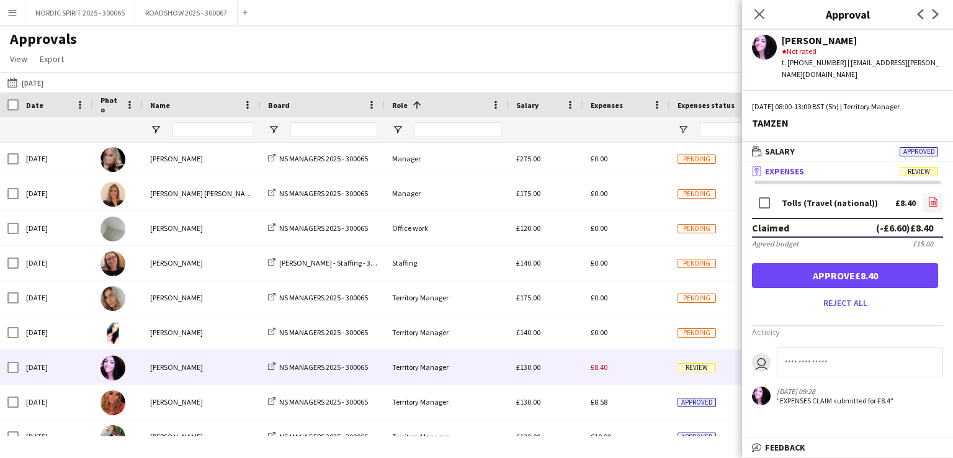
click at [933, 197] on icon "file-image" at bounding box center [933, 202] width 10 height 10
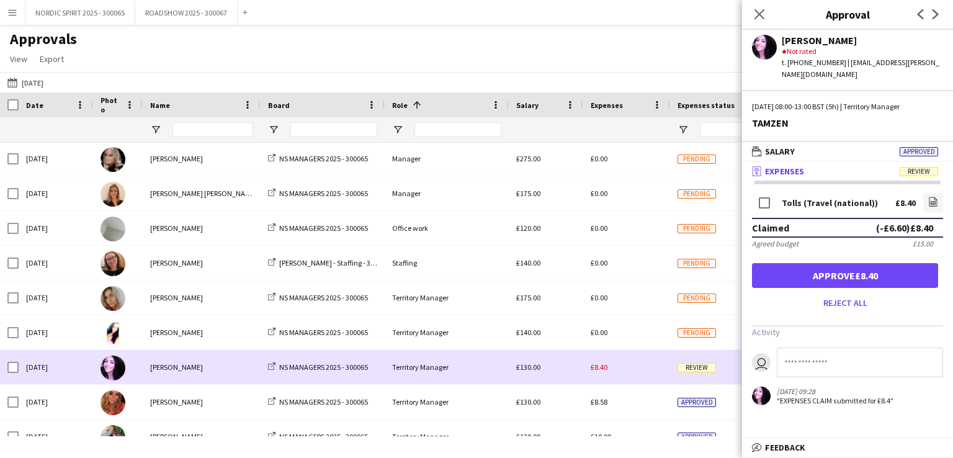
click at [615, 370] on div "£8.40" at bounding box center [626, 367] width 87 height 34
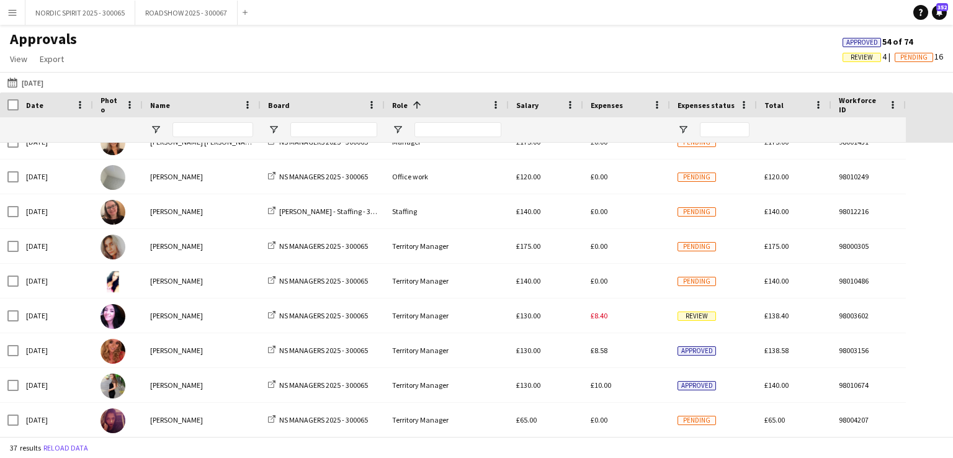
scroll to position [992, 0]
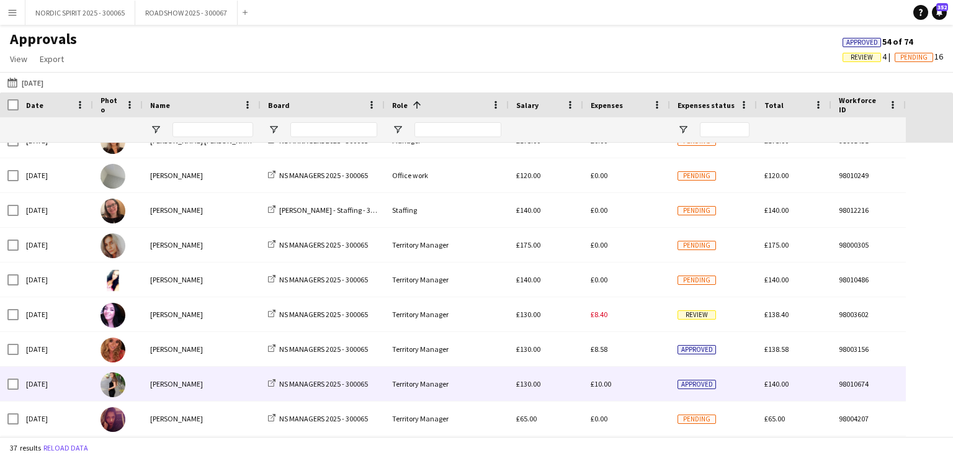
click at [602, 385] on span "£10.00" at bounding box center [600, 383] width 20 height 9
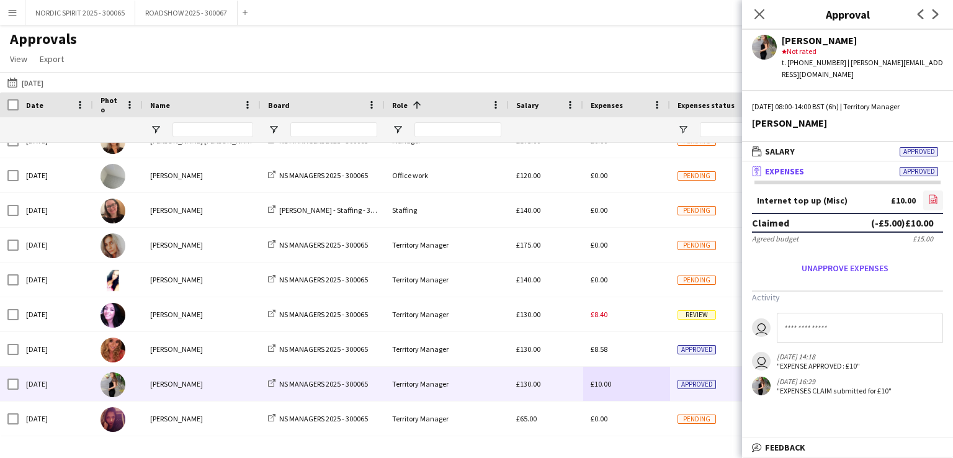
click at [933, 194] on icon "file-image" at bounding box center [933, 199] width 10 height 10
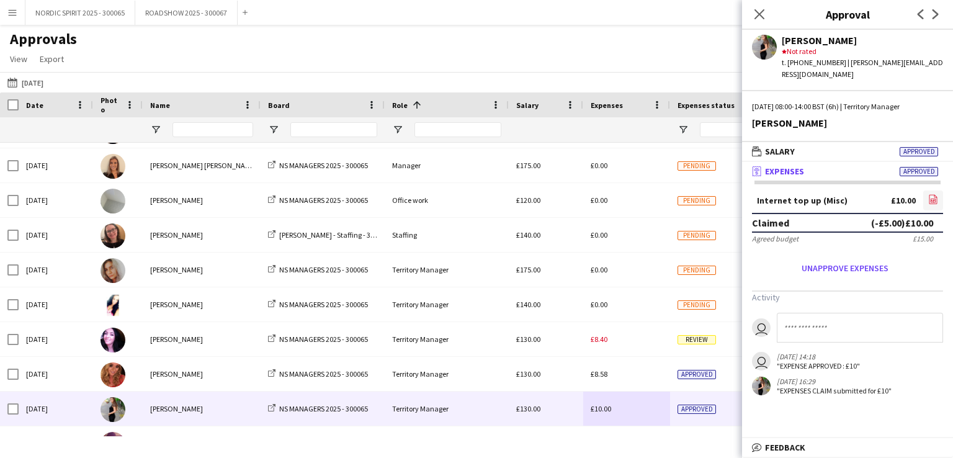
click at [930, 194] on icon "file-image" at bounding box center [933, 199] width 10 height 10
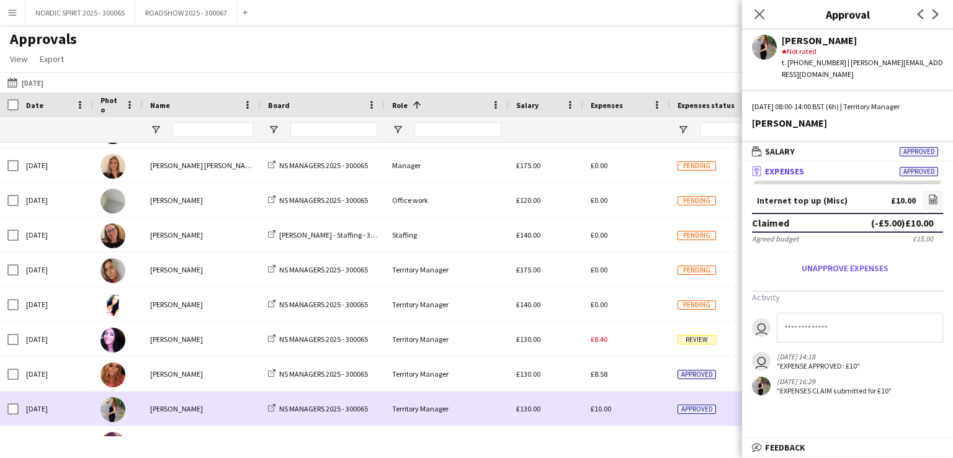
click at [628, 409] on div "£10.00" at bounding box center [626, 408] width 87 height 34
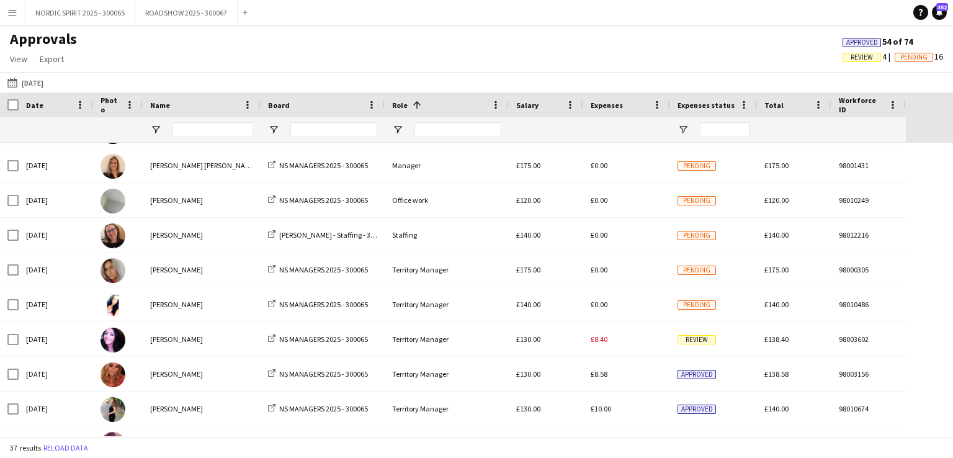
scroll to position [992, 0]
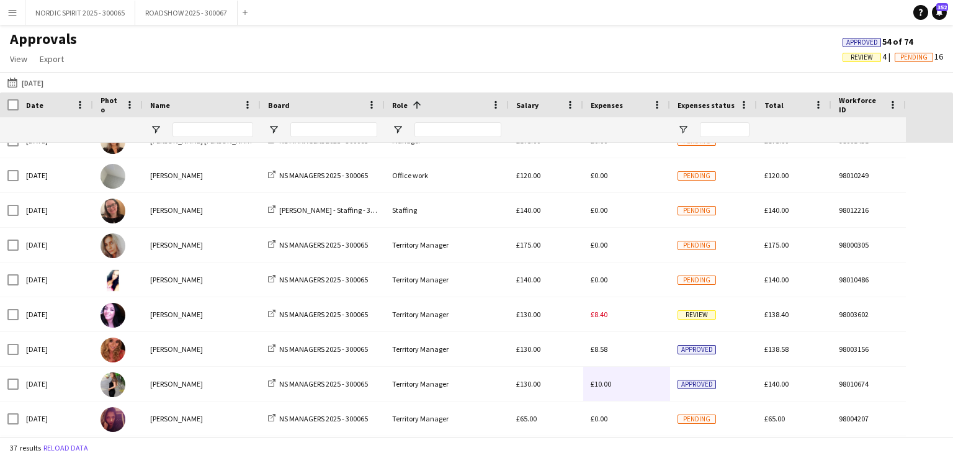
click at [45, 81] on button "14-08-2025 14-08-2025" at bounding box center [25, 82] width 41 height 15
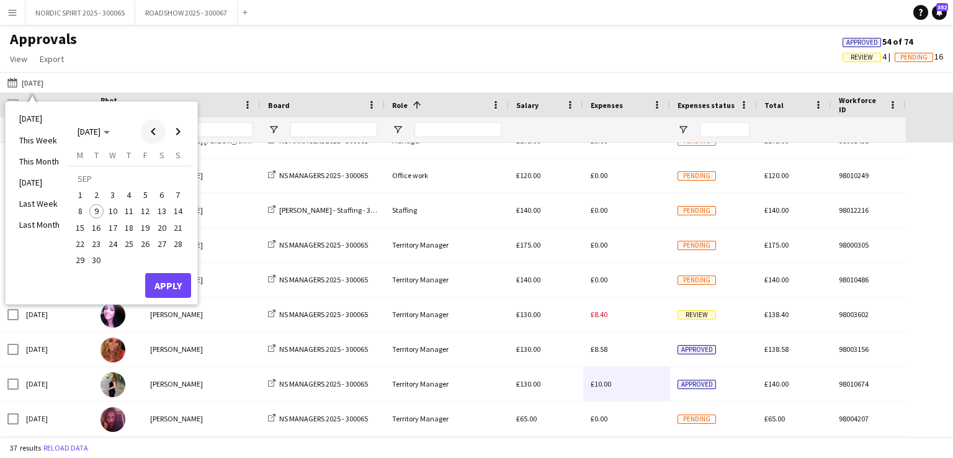
click at [151, 130] on span "Previous month" at bounding box center [153, 131] width 25 height 25
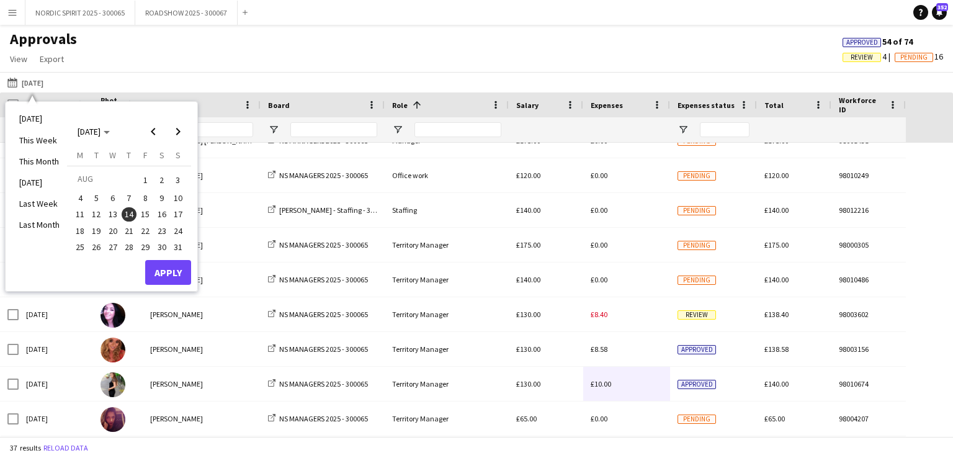
click at [148, 214] on span "15" at bounding box center [145, 214] width 15 height 15
click at [183, 276] on button "Apply" at bounding box center [168, 272] width 46 height 25
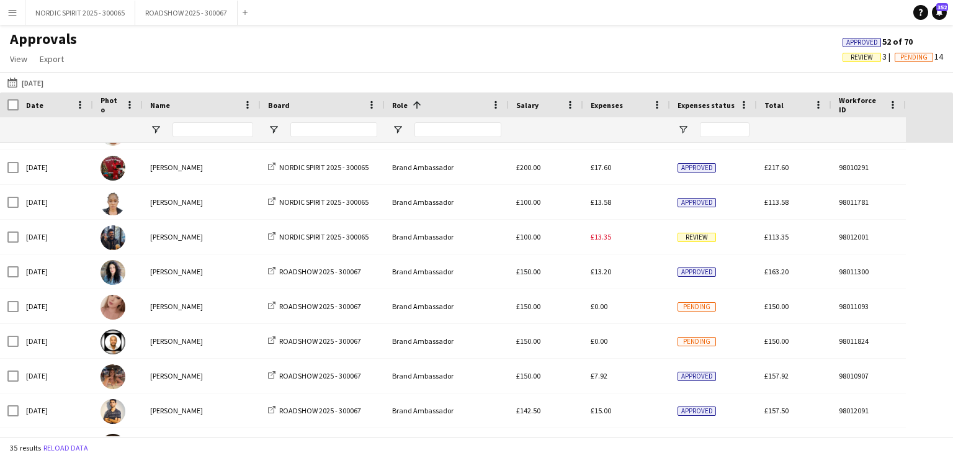
scroll to position [0, 0]
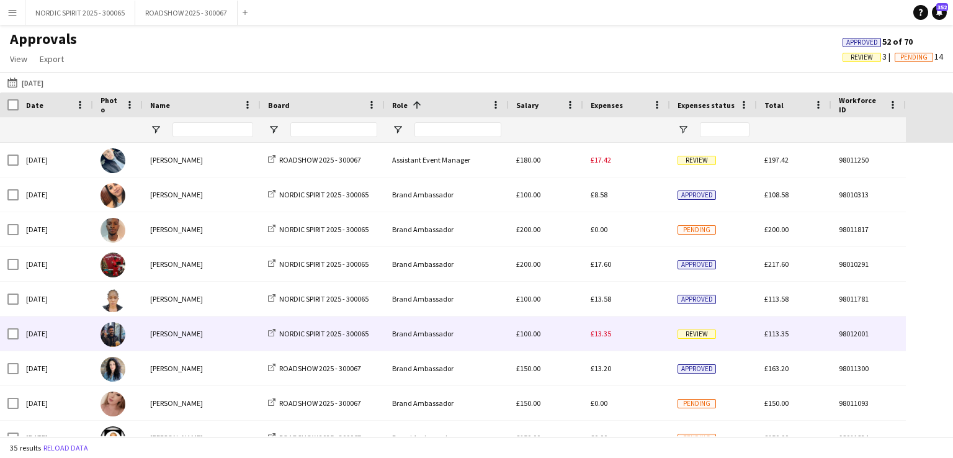
click at [605, 337] on span "£13.35" at bounding box center [600, 333] width 20 height 9
